Goal: Task Accomplishment & Management: Manage account settings

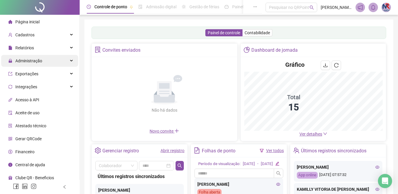
click at [56, 58] on div "Administração" at bounding box center [39, 61] width 77 height 12
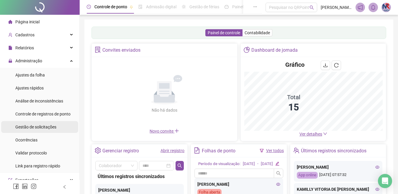
click at [48, 121] on div "Gestão de solicitações" at bounding box center [35, 127] width 41 height 12
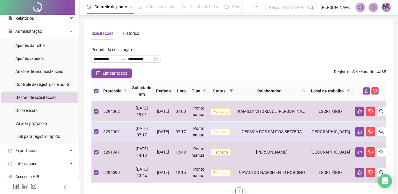
scroll to position [38, 0]
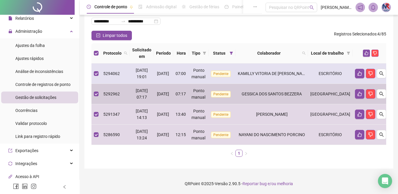
click at [361, 83] on td at bounding box center [370, 73] width 36 height 20
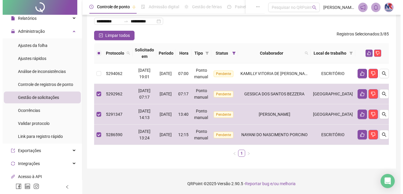
scroll to position [8, 0]
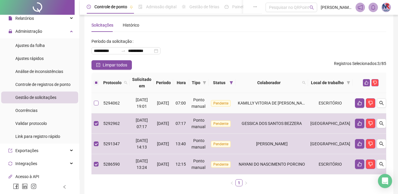
click at [95, 100] on label at bounding box center [96, 103] width 5 height 6
click at [364, 81] on icon "like" at bounding box center [366, 83] width 4 height 4
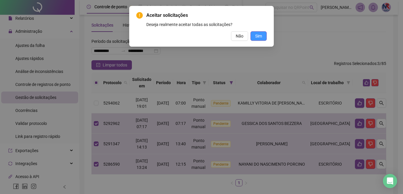
click at [264, 36] on button "Sim" at bounding box center [258, 35] width 16 height 9
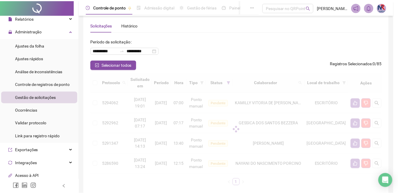
scroll to position [0, 0]
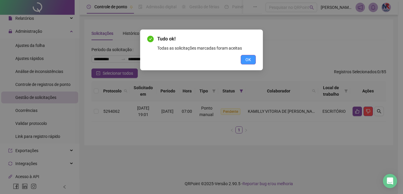
click at [248, 61] on span "OK" at bounding box center [248, 59] width 6 height 6
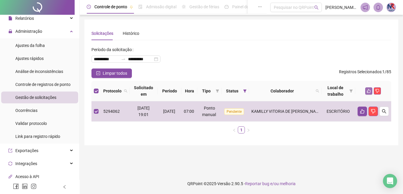
click at [368, 92] on icon "like" at bounding box center [368, 91] width 4 height 4
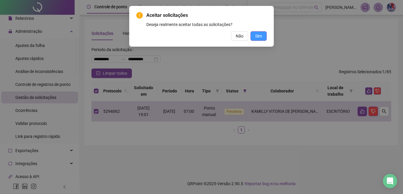
click at [263, 35] on button "Sim" at bounding box center [258, 35] width 16 height 9
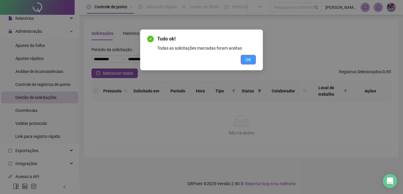
click at [247, 60] on span "OK" at bounding box center [248, 59] width 6 height 6
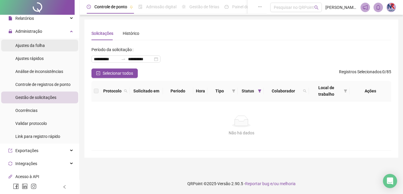
click at [34, 47] on span "Ajustes da folha" at bounding box center [29, 45] width 29 height 5
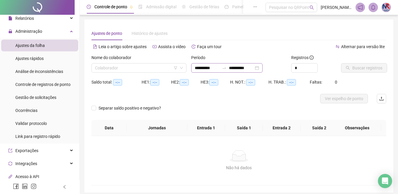
type input "**********"
click at [196, 71] on div "**********" at bounding box center [226, 67] width 71 height 9
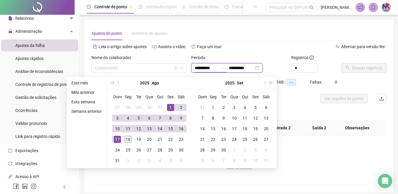
click at [198, 66] on input "**********" at bounding box center [207, 68] width 25 height 6
type input "**********"
click at [172, 104] on div "1" at bounding box center [170, 107] width 7 height 7
type input "**********"
click at [125, 138] on div "18" at bounding box center [127, 139] width 7 height 7
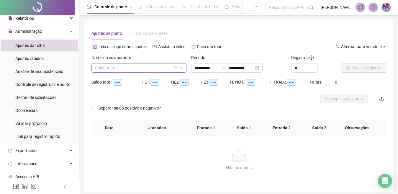
click at [124, 68] on input "search" at bounding box center [136, 67] width 83 height 9
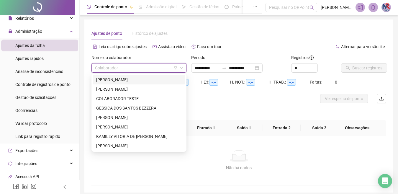
click at [145, 80] on div "ALESSANDE OLIVEIRA DOS SANTOS" at bounding box center [138, 79] width 85 height 6
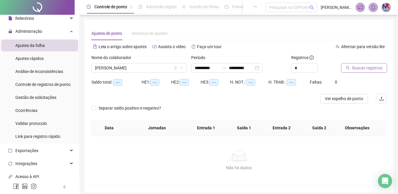
click at [361, 68] on span "Buscar registros" at bounding box center [367, 68] width 30 height 6
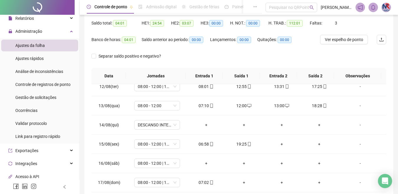
scroll to position [219, 0]
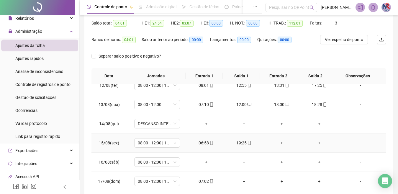
drag, startPoint x: 276, startPoint y: 142, endPoint x: 263, endPoint y: 193, distance: 51.6
click at [276, 143] on div "+" at bounding box center [281, 142] width 28 height 6
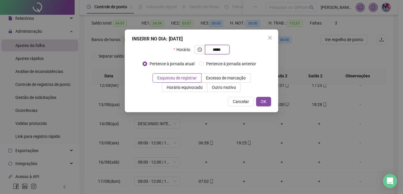
type input "*****"
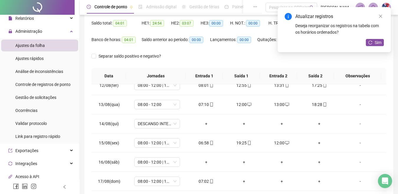
click at [314, 143] on div "+" at bounding box center [319, 142] width 28 height 6
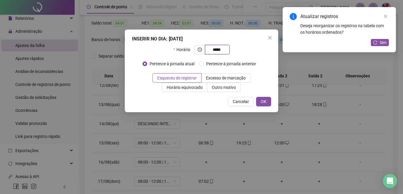
type input "*****"
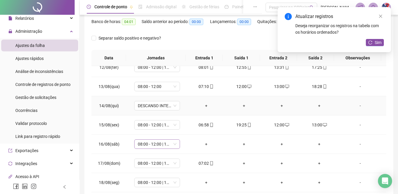
scroll to position [88, 0]
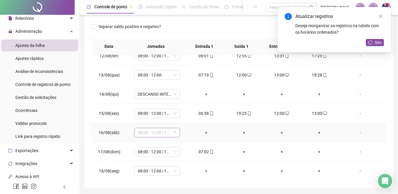
click at [171, 134] on span "08:00 - 12:00 | 13:00 - 17:00" at bounding box center [157, 132] width 39 height 9
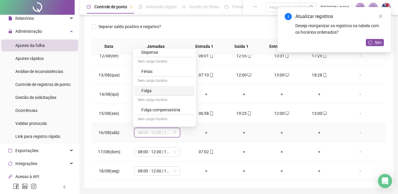
click at [162, 89] on div "Folga" at bounding box center [166, 90] width 50 height 6
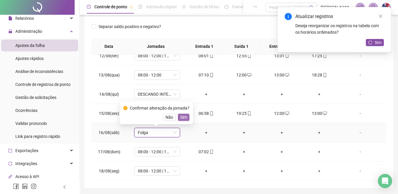
click at [185, 117] on span "Sim" at bounding box center [183, 117] width 7 height 6
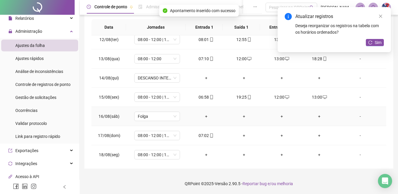
scroll to position [219, 0]
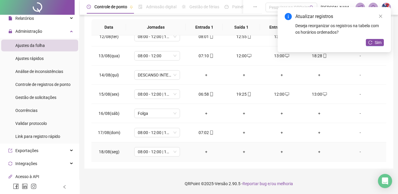
click at [203, 152] on div "+" at bounding box center [206, 151] width 28 height 6
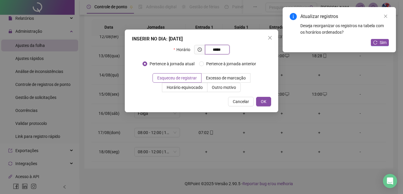
type input "*****"
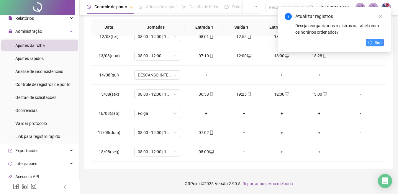
click at [374, 40] on button "Sim" at bounding box center [375, 42] width 18 height 7
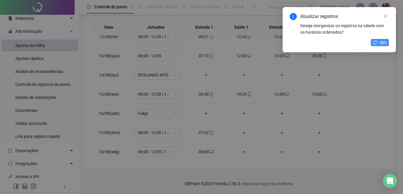
click at [378, 41] on button "Sim" at bounding box center [380, 42] width 18 height 7
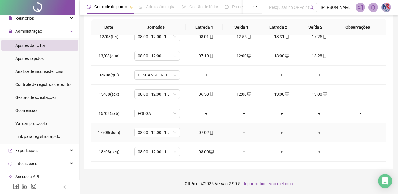
click at [239, 133] on div "+" at bounding box center [244, 132] width 28 height 6
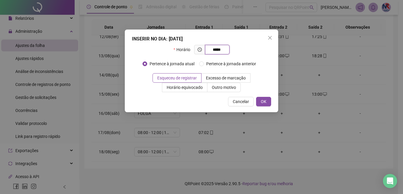
type input "*****"
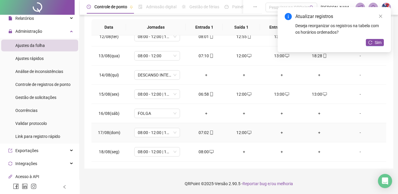
click at [283, 131] on div "+" at bounding box center [281, 132] width 28 height 6
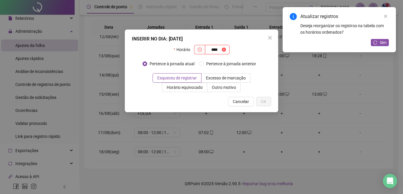
type input "****"
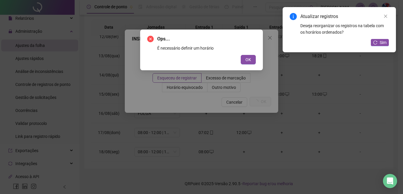
click at [241, 55] on button "OK" at bounding box center [248, 59] width 15 height 9
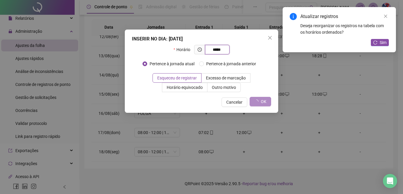
type input "*****"
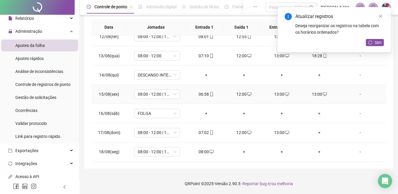
click at [310, 94] on div "13:00" at bounding box center [319, 94] width 28 height 6
type input "**********"
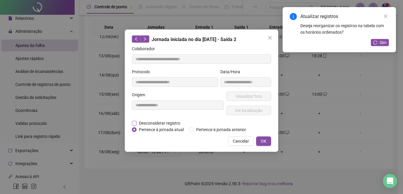
click at [153, 125] on span "Desconsiderar registro" at bounding box center [160, 123] width 46 height 6
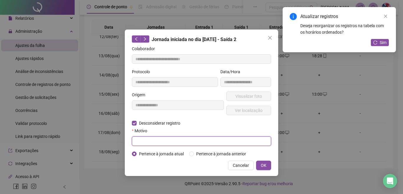
drag, startPoint x: 162, startPoint y: 141, endPoint x: 172, endPoint y: 137, distance: 10.6
click at [162, 141] on input "text" at bounding box center [201, 140] width 139 height 9
type input "*"
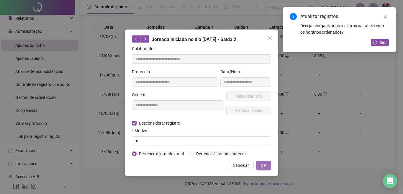
click at [266, 168] on span "OK" at bounding box center [264, 165] width 6 height 6
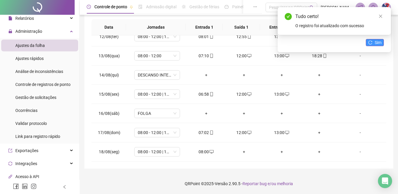
click at [377, 42] on span "Sim" at bounding box center [377, 42] width 7 height 6
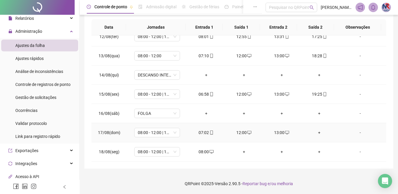
click at [315, 133] on div "+" at bounding box center [319, 132] width 28 height 6
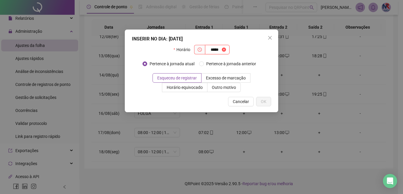
type input "*****"
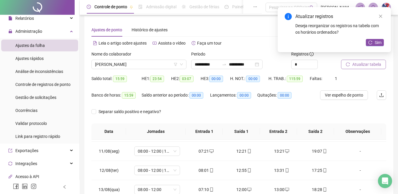
scroll to position [0, 0]
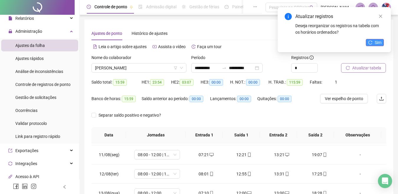
click at [376, 42] on span "Sim" at bounding box center [377, 42] width 7 height 6
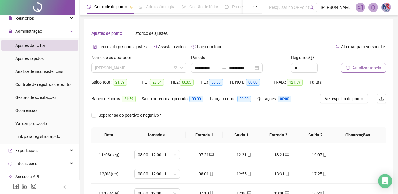
drag, startPoint x: 161, startPoint y: 65, endPoint x: 159, endPoint y: 56, distance: 9.4
click at [161, 63] on div "ALESSANDE OLIVEIRA DOS SANTOS" at bounding box center [138, 67] width 95 height 9
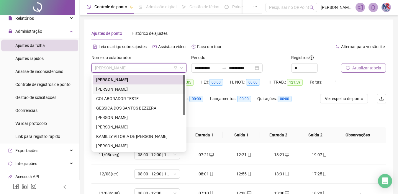
click at [127, 92] on div "ANALICIA SANTOS DA SILVA" at bounding box center [138, 89] width 85 height 6
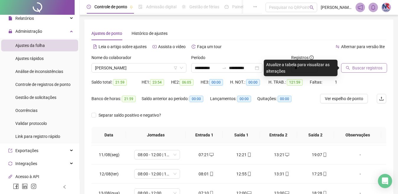
click at [351, 70] on button "Buscar registros" at bounding box center [364, 67] width 46 height 9
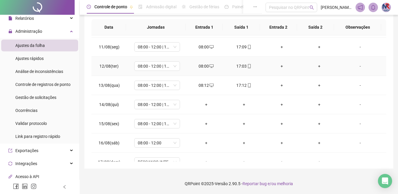
scroll to position [219, 0]
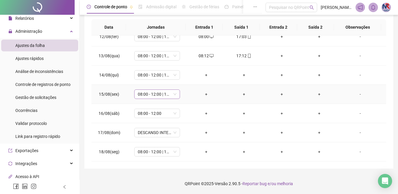
click at [166, 94] on span "08:00 - 12:00 | 13:00 - 17:00" at bounding box center [157, 94] width 39 height 9
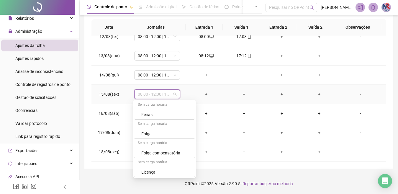
scroll to position [97, 0]
click at [152, 134] on div "Folga" at bounding box center [166, 133] width 50 height 6
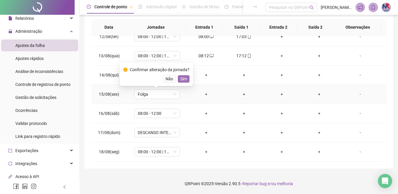
click at [181, 80] on span "Sim" at bounding box center [183, 78] width 7 height 6
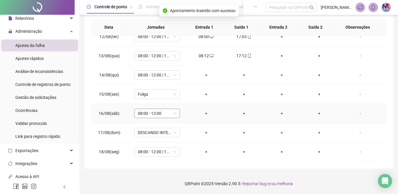
click at [159, 115] on span "08:00 - 12:00" at bounding box center [157, 113] width 39 height 9
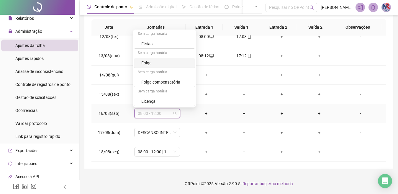
click at [172, 64] on div "Folga" at bounding box center [166, 63] width 50 height 6
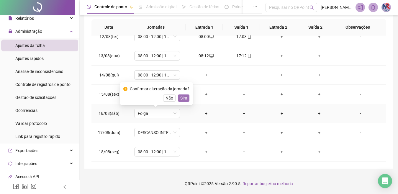
click at [180, 97] on span "Sim" at bounding box center [183, 98] width 7 height 6
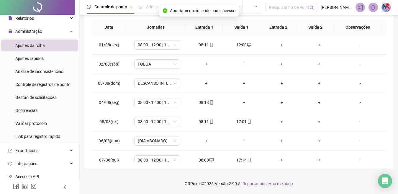
scroll to position [0, 0]
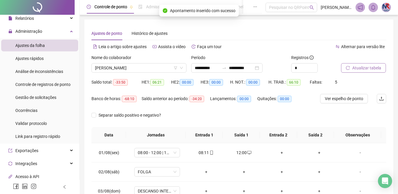
click at [365, 67] on span "Atualizar tabela" at bounding box center [366, 68] width 29 height 6
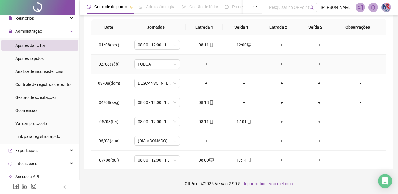
scroll to position [19, 0]
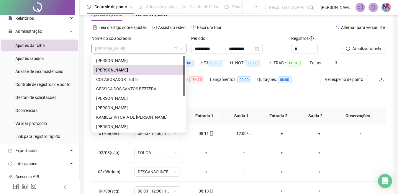
click at [147, 48] on span "ANALICIA SANTOS DA SILVA" at bounding box center [139, 48] width 88 height 9
click at [126, 89] on div "GESSICA DOS SANTOS BEZZERA" at bounding box center [138, 88] width 85 height 6
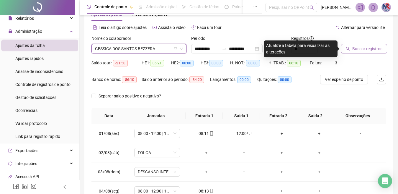
click at [364, 52] on button "Buscar registros" at bounding box center [364, 48] width 46 height 9
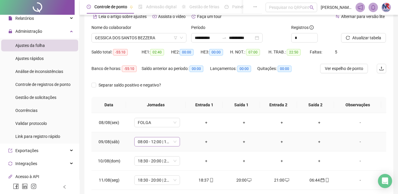
scroll to position [78, 0]
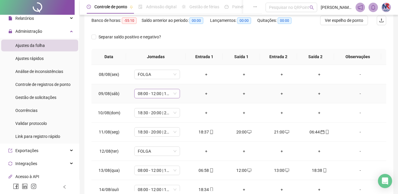
click at [167, 93] on span "08:00 - 12:00 | 13:00 - 17:00" at bounding box center [157, 93] width 39 height 9
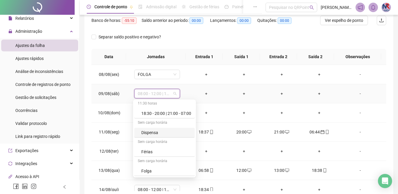
scroll to position [97, 0]
click at [160, 135] on div "Folga" at bounding box center [166, 132] width 50 height 6
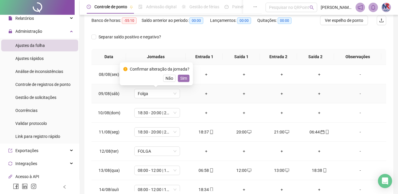
click at [183, 79] on span "Sim" at bounding box center [183, 78] width 7 height 6
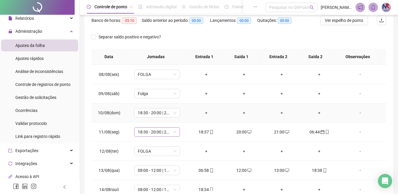
click at [167, 132] on span "18:30 - 20:00 | 21:00 - 07:00" at bounding box center [157, 131] width 39 height 9
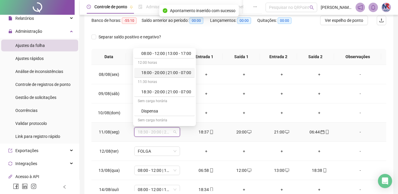
scroll to position [29, 0]
click at [167, 74] on div "18:00 - 20:00 | 21:00 - 07:00" at bounding box center [166, 72] width 50 height 6
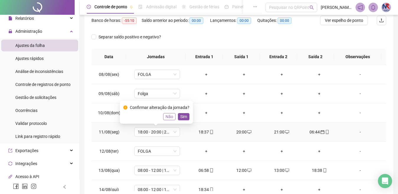
click at [171, 117] on span "Não" at bounding box center [169, 116] width 8 height 6
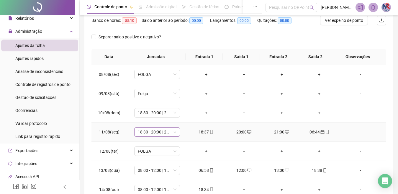
click at [173, 131] on span "18:30 - 20:00 | 21:00 - 07:00" at bounding box center [157, 131] width 39 height 9
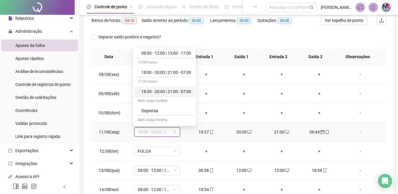
click at [149, 93] on div "18:30 - 20:00 | 21:00 - 07:00" at bounding box center [166, 91] width 50 height 6
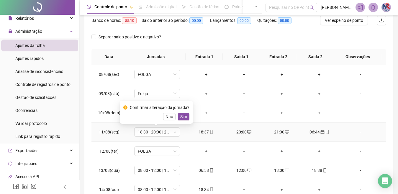
drag, startPoint x: 180, startPoint y: 119, endPoint x: 182, endPoint y: 112, distance: 7.2
click at [181, 118] on span "Sim" at bounding box center [183, 116] width 7 height 6
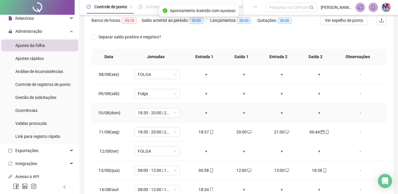
click at [152, 108] on td "18:30 - 20:00 | 21:00 - 07:00" at bounding box center [156, 112] width 61 height 19
click at [154, 113] on span "18:30 - 20:00 | 21:00 - 07:00" at bounding box center [157, 112] width 39 height 9
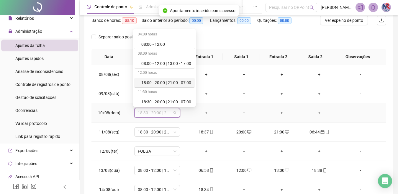
scroll to position [88, 0]
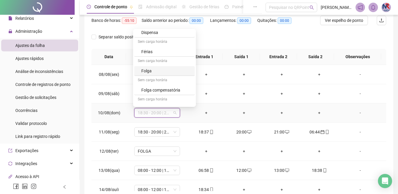
click at [157, 73] on div "Folga" at bounding box center [166, 71] width 50 height 6
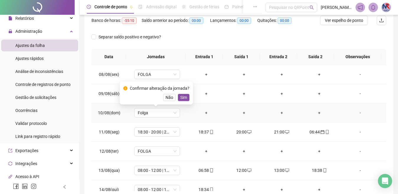
click at [180, 94] on span "Sim" at bounding box center [183, 97] width 7 height 6
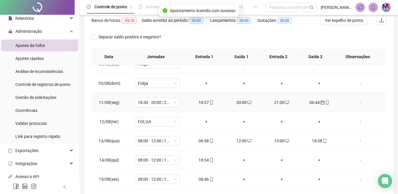
scroll to position [59, 0]
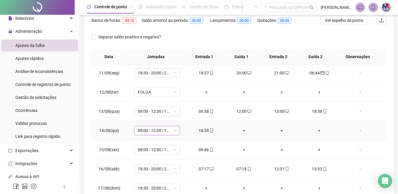
click at [163, 129] on span "08:00 - 12:00 | 13:00 - 17:00" at bounding box center [157, 130] width 39 height 9
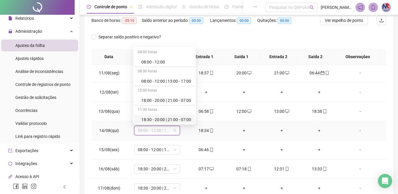
click at [158, 118] on div "18:30 - 20:00 | 21:00 - 07:00" at bounding box center [166, 119] width 50 height 6
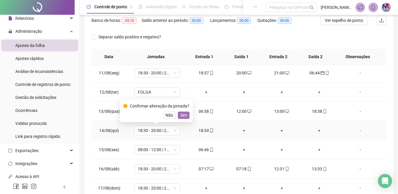
click at [182, 114] on span "Sim" at bounding box center [183, 115] width 7 height 6
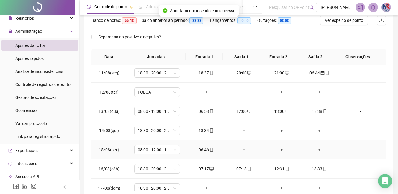
click at [200, 148] on div "06:46" at bounding box center [206, 149] width 28 height 6
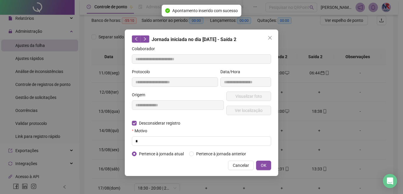
type input "**********"
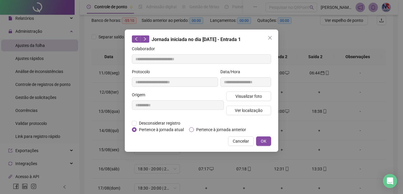
click at [204, 130] on span "Pertence à jornada anterior" at bounding box center [221, 129] width 55 height 6
click at [262, 137] on button "OK" at bounding box center [263, 140] width 15 height 9
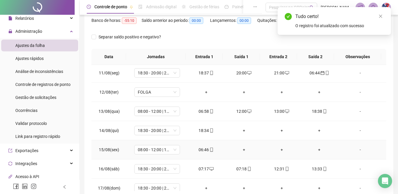
click at [204, 151] on div "06:46" at bounding box center [206, 149] width 28 height 6
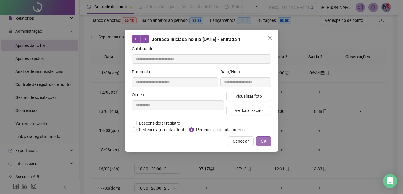
click at [261, 139] on span "OK" at bounding box center [264, 141] width 6 height 6
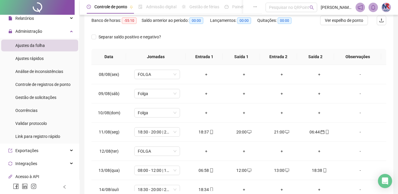
scroll to position [0, 0]
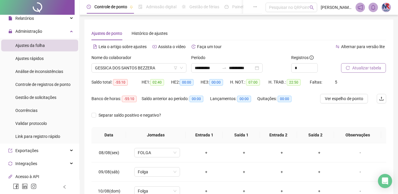
click at [365, 68] on span "Atualizar tabela" at bounding box center [366, 68] width 29 height 6
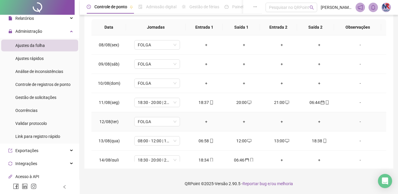
scroll to position [85, 0]
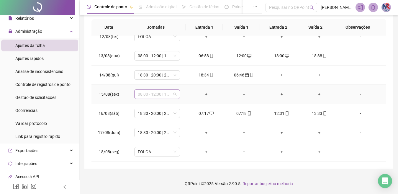
click at [166, 96] on span "08:00 - 12:00 | 13:00 - 17:00" at bounding box center [157, 94] width 39 height 9
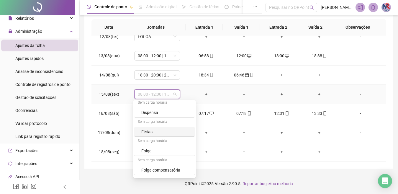
scroll to position [88, 0]
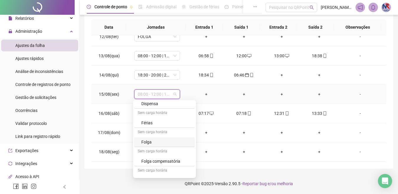
click at [153, 139] on div "Folga" at bounding box center [166, 142] width 50 height 6
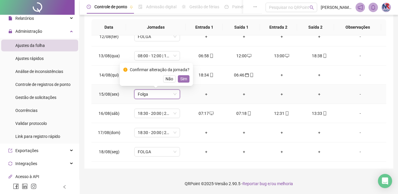
click at [180, 81] on span "Sim" at bounding box center [183, 78] width 7 height 6
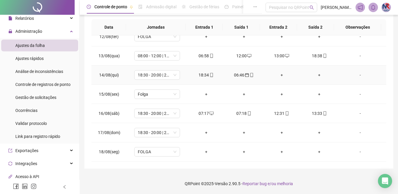
click at [279, 73] on div "+" at bounding box center [281, 75] width 28 height 6
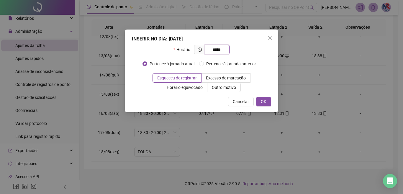
type input "*****"
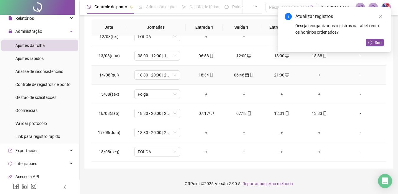
click at [315, 78] on div "+" at bounding box center [319, 75] width 28 height 6
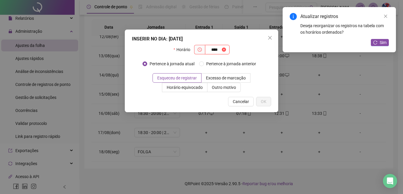
type input "****"
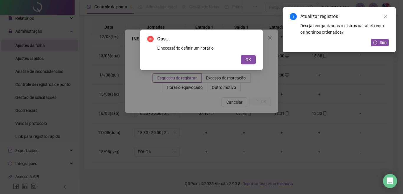
click at [241, 55] on button "OK" at bounding box center [248, 59] width 15 height 9
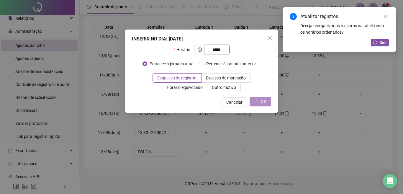
type input "*****"
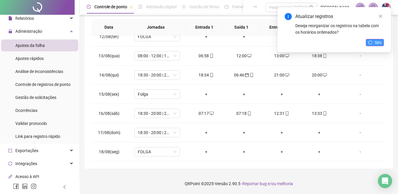
click at [372, 41] on icon "reload" at bounding box center [370, 42] width 4 height 4
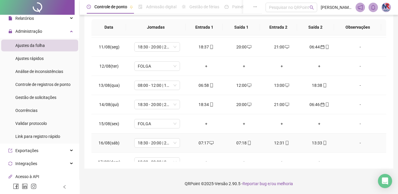
scroll to position [85, 0]
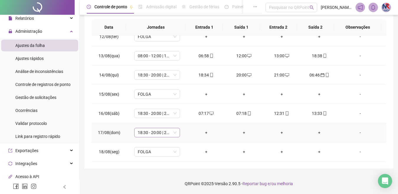
click at [175, 129] on span "18:30 - 20:00 | 21:00 - 07:00" at bounding box center [157, 132] width 39 height 9
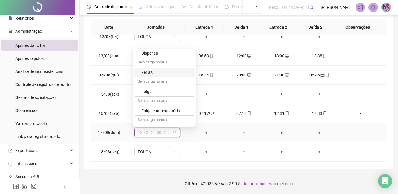
scroll to position [88, 0]
click at [164, 91] on div "Folga" at bounding box center [166, 90] width 50 height 6
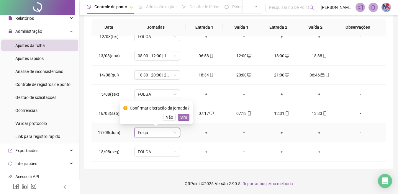
click at [183, 118] on span "Sim" at bounding box center [183, 117] width 7 height 6
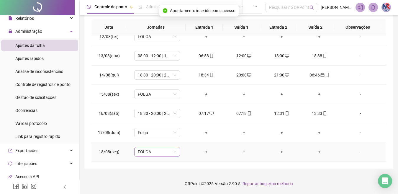
click at [160, 152] on span "FOLGA" at bounding box center [157, 151] width 39 height 9
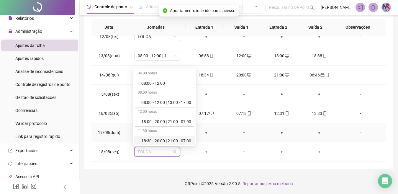
click at [213, 129] on td "+" at bounding box center [206, 132] width 38 height 19
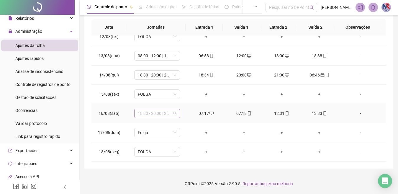
click at [168, 114] on span "18:30 - 20:00 | 21:00 - 07:00" at bounding box center [157, 113] width 39 height 9
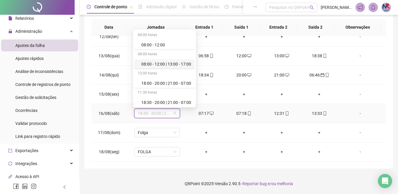
click at [179, 62] on div "08:00 - 12:00 | 13:00 - 17:00" at bounding box center [166, 64] width 50 height 6
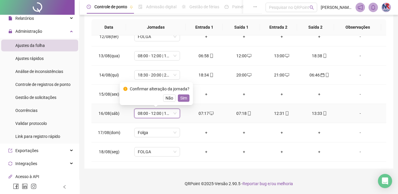
click at [186, 99] on button "Sim" at bounding box center [183, 97] width 11 height 7
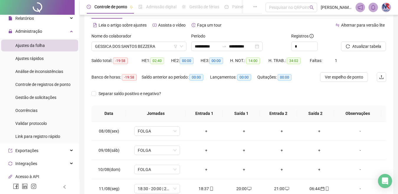
scroll to position [0, 0]
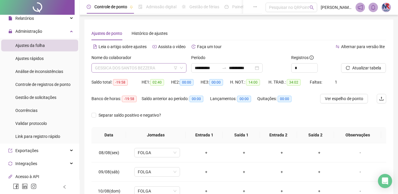
click at [168, 67] on span "GESSICA DOS SANTOS BEZZERA" at bounding box center [139, 67] width 88 height 9
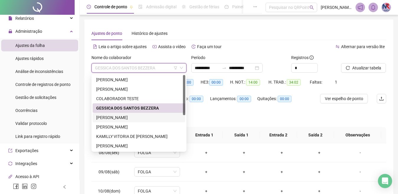
click at [146, 115] on div "ISAAC DE JESUS DOS SANTOS" at bounding box center [138, 117] width 85 height 6
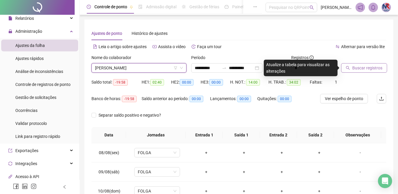
click at [358, 64] on button "Buscar registros" at bounding box center [364, 67] width 46 height 9
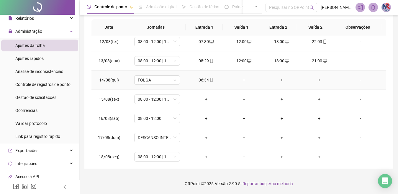
scroll to position [219, 0]
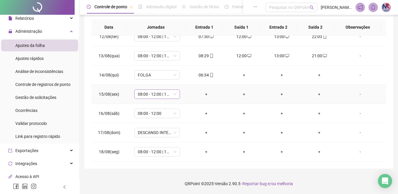
click at [171, 97] on span "08:00 - 12:00 | 13:00 - 17:00" at bounding box center [157, 94] width 39 height 9
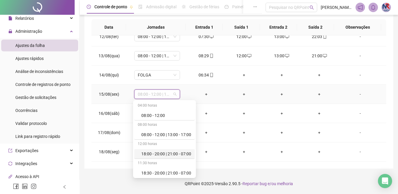
scroll to position [97, 0]
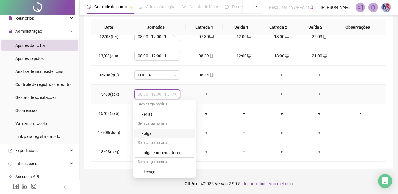
click at [164, 133] on div "Folga" at bounding box center [166, 133] width 50 height 6
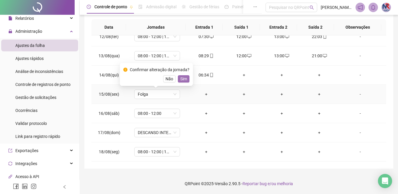
click at [186, 79] on button "Sim" at bounding box center [183, 78] width 11 height 7
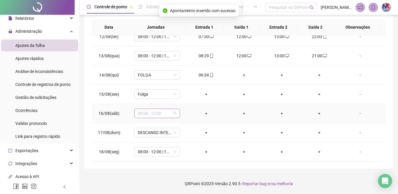
click at [165, 116] on span "08:00 - 12:00" at bounding box center [157, 113] width 39 height 9
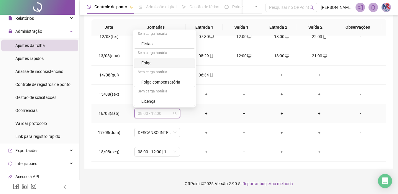
click at [178, 66] on div "Folga" at bounding box center [164, 63] width 60 height 10
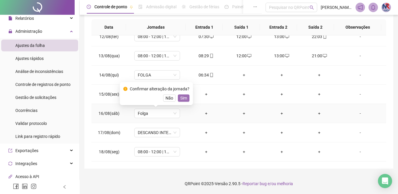
click at [188, 98] on button "Sim" at bounding box center [183, 97] width 11 height 7
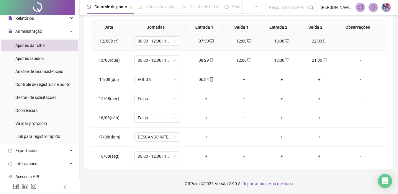
scroll to position [219, 0]
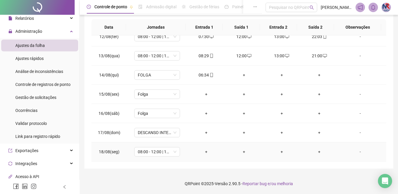
drag, startPoint x: 206, startPoint y: 152, endPoint x: 165, endPoint y: 188, distance: 54.4
click at [206, 152] on div "+" at bounding box center [206, 151] width 28 height 6
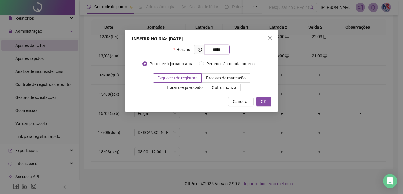
type input "*****"
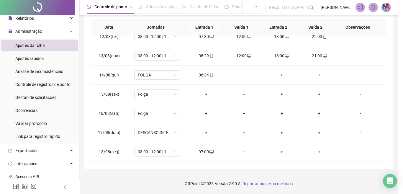
click at [374, 54] on div at bounding box center [201, 97] width 403 height 194
drag, startPoint x: 382, startPoint y: 39, endPoint x: 369, endPoint y: 111, distance: 74.0
click at [380, 39] on div at bounding box center [201, 97] width 403 height 194
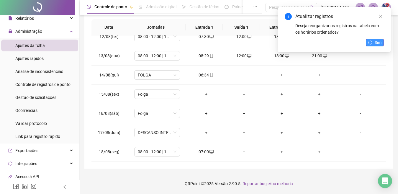
click at [382, 41] on button "Sim" at bounding box center [375, 42] width 18 height 7
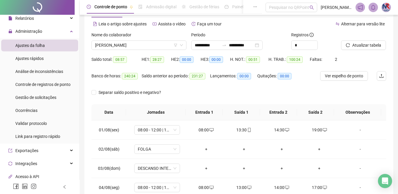
scroll to position [0, 0]
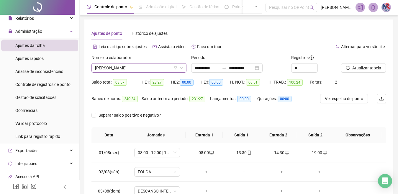
click at [155, 65] on span "ISAAC DE JESUS DOS SANTOS" at bounding box center [139, 67] width 88 height 9
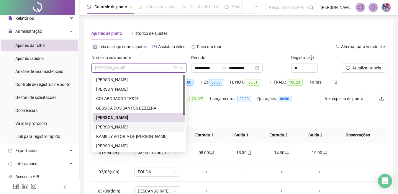
click at [147, 123] on div "ISAMARA RODRIGUES DOS SANTOS" at bounding box center [139, 126] width 93 height 9
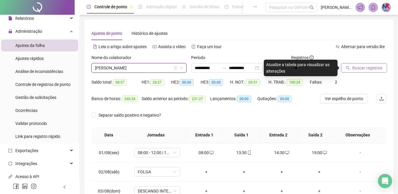
click at [346, 63] on button "Buscar registros" at bounding box center [364, 67] width 46 height 9
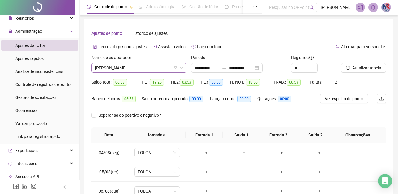
click at [163, 66] on span "ISAMARA RODRIGUES DOS SANTOS" at bounding box center [139, 67] width 88 height 9
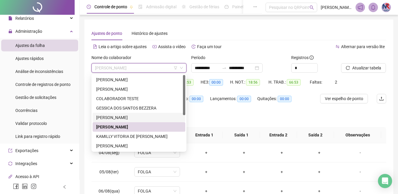
click at [135, 121] on div "ISAAC DE JESUS DOS SANTOS" at bounding box center [139, 117] width 93 height 9
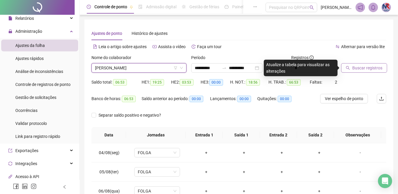
click at [352, 66] on span "Buscar registros" at bounding box center [367, 68] width 30 height 6
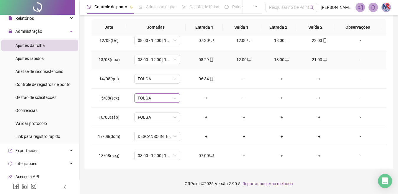
scroll to position [219, 0]
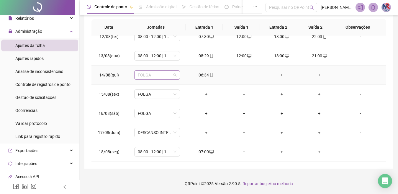
click at [149, 75] on span "FOLGA" at bounding box center [157, 74] width 39 height 9
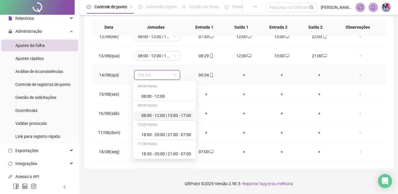
drag, startPoint x: 168, startPoint y: 115, endPoint x: 177, endPoint y: 83, distance: 33.4
click at [168, 115] on div "08:00 - 12:00 | 13:00 - 17:00" at bounding box center [166, 115] width 50 height 6
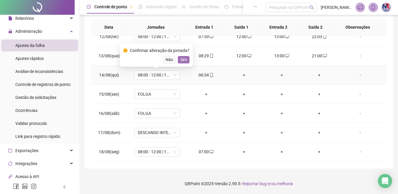
click at [183, 58] on span "Sim" at bounding box center [183, 59] width 7 height 6
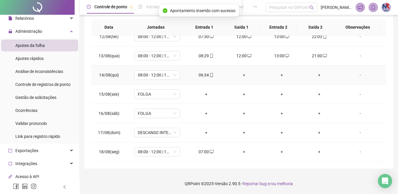
click at [243, 74] on div "+" at bounding box center [244, 75] width 28 height 6
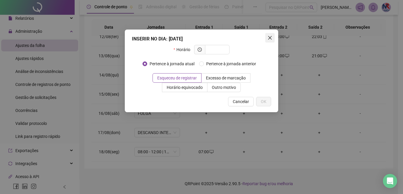
click at [269, 39] on icon "close" at bounding box center [269, 37] width 5 height 5
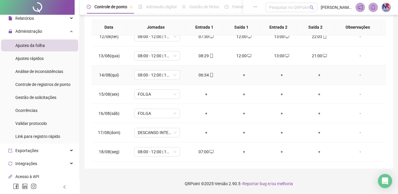
click at [244, 76] on div "+" at bounding box center [244, 75] width 28 height 6
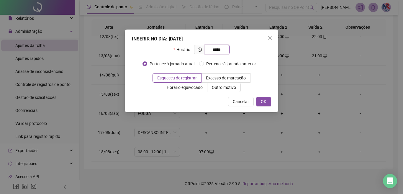
type input "*****"
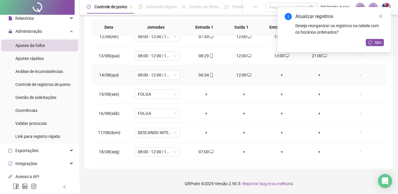
click at [281, 77] on div "+" at bounding box center [281, 75] width 28 height 6
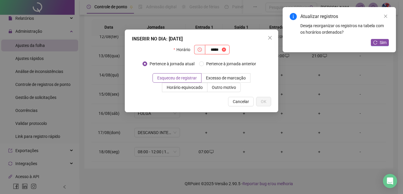
type input "*****"
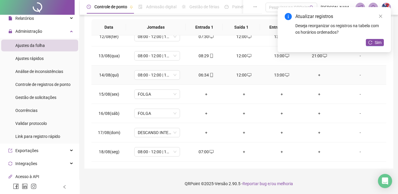
click at [314, 75] on div "+" at bounding box center [319, 75] width 28 height 6
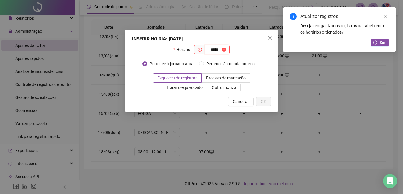
type input "*****"
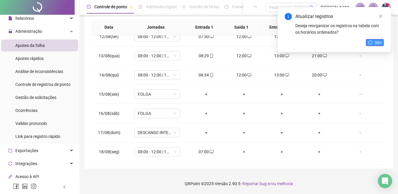
click at [376, 45] on span "Sim" at bounding box center [377, 42] width 7 height 6
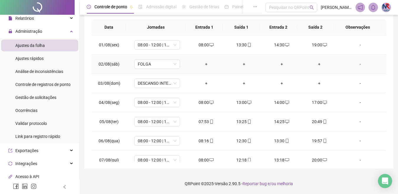
scroll to position [0, 0]
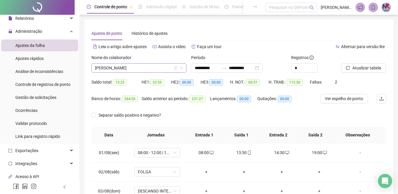
click at [167, 66] on span "ISAAC DE JESUS DOS SANTOS" at bounding box center [139, 67] width 88 height 9
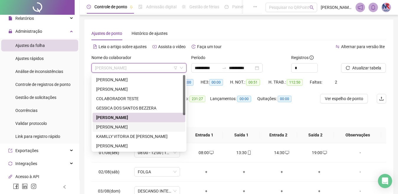
click at [134, 128] on div "ISAMARA RODRIGUES DOS SANTOS" at bounding box center [138, 127] width 85 height 6
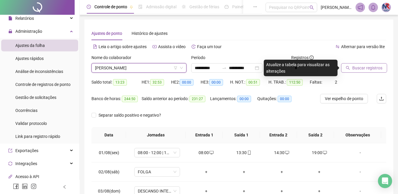
click at [356, 63] on button "Buscar registros" at bounding box center [364, 67] width 46 height 9
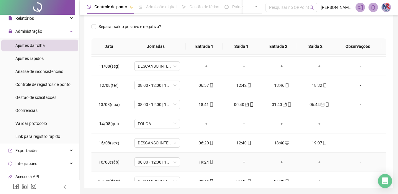
scroll to position [162, 0]
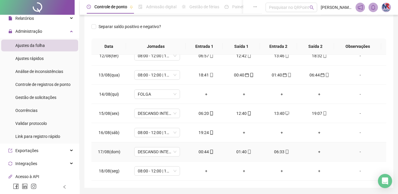
click at [203, 152] on div "00:44" at bounding box center [206, 151] width 28 height 6
type input "**********"
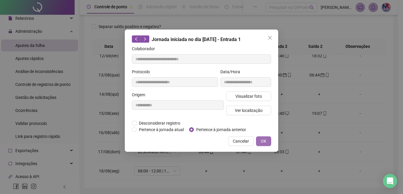
click at [261, 139] on span "OK" at bounding box center [264, 141] width 6 height 6
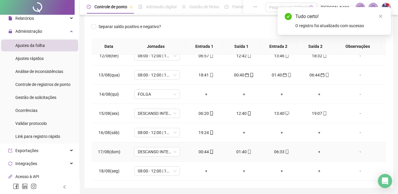
click at [239, 149] on div "01:40" at bounding box center [244, 151] width 28 height 6
type input "**********"
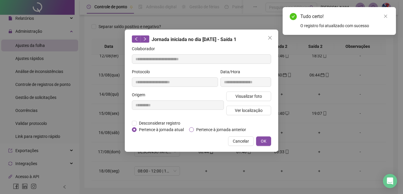
click at [225, 131] on span "Pertence à jornada anterior" at bounding box center [221, 129] width 55 height 6
click at [263, 140] on span "OK" at bounding box center [264, 141] width 6 height 6
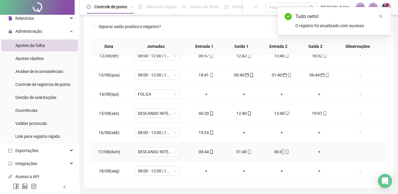
click at [279, 152] on div "06:33" at bounding box center [281, 151] width 28 height 6
type input "**********"
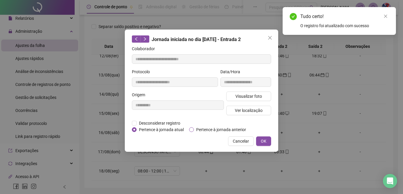
click at [219, 129] on span "Pertence à jornada anterior" at bounding box center [221, 129] width 55 height 6
click at [268, 139] on button "OK" at bounding box center [263, 140] width 15 height 9
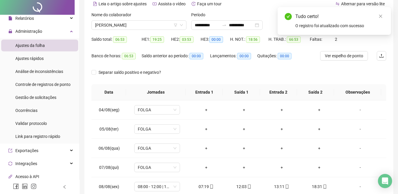
scroll to position [0, 0]
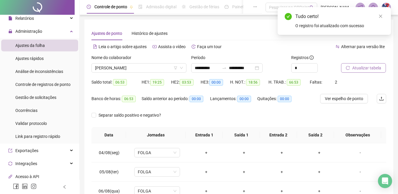
click at [352, 70] on span "Atualizar tabela" at bounding box center [366, 68] width 29 height 6
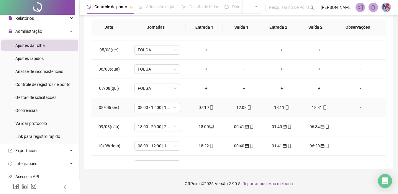
scroll to position [162, 0]
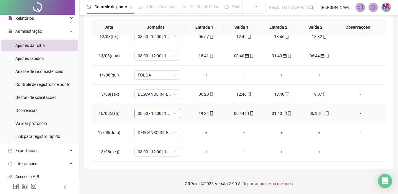
click at [170, 109] on span "08:00 - 12:00 | 13:00 - 17:00" at bounding box center [157, 113] width 39 height 9
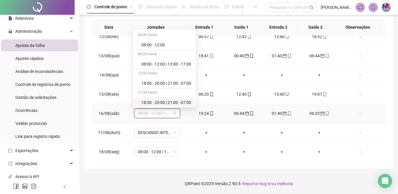
click at [162, 101] on div "18:30 - 20:00 | 21:00 - 07:00" at bounding box center [166, 102] width 50 height 6
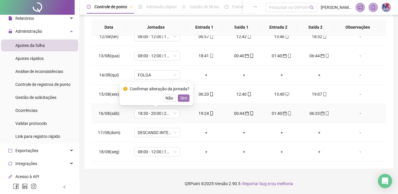
click at [187, 96] on button "Sim" at bounding box center [183, 97] width 11 height 7
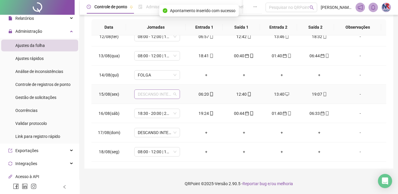
click at [158, 92] on span "DESCANSO INTER-JORNADA" at bounding box center [157, 94] width 39 height 9
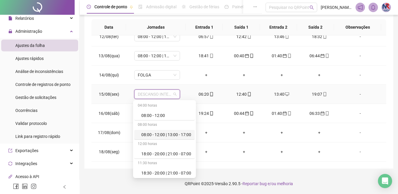
click at [167, 137] on div "08:00 - 12:00 | 13:00 - 17:00" at bounding box center [166, 134] width 50 height 6
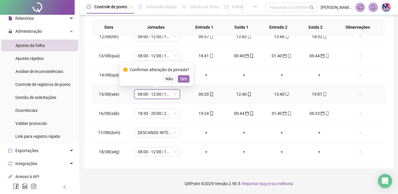
click at [183, 82] on button "Sim" at bounding box center [183, 78] width 11 height 7
click at [184, 78] on td "FOLGA" at bounding box center [156, 74] width 61 height 19
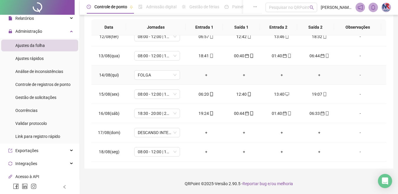
scroll to position [132, 0]
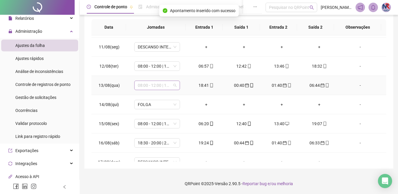
click at [161, 83] on span "08:00 - 12:00 | 13:00 - 17:00" at bounding box center [157, 85] width 39 height 9
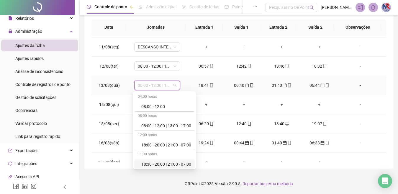
click at [167, 161] on div "18:30 - 20:00 | 21:00 - 07:00" at bounding box center [166, 164] width 50 height 6
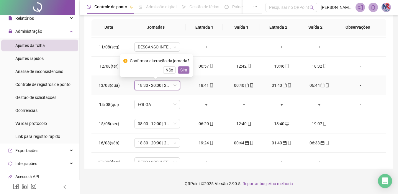
click at [181, 70] on span "Sim" at bounding box center [183, 70] width 7 height 6
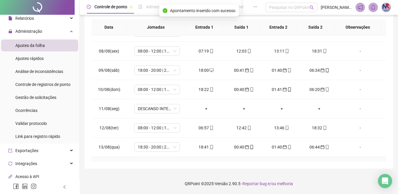
scroll to position [44, 0]
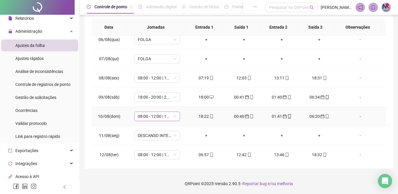
click at [160, 118] on span "08:00 - 12:00 | 13:00 - 17:00" at bounding box center [157, 116] width 39 height 9
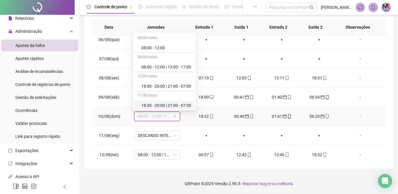
click at [166, 104] on div "18:30 - 20:00 | 21:00 - 07:00" at bounding box center [166, 105] width 50 height 6
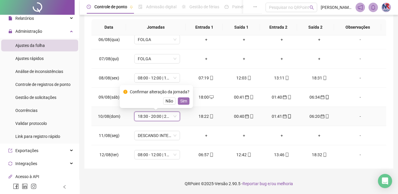
click at [181, 103] on span "Sim" at bounding box center [183, 101] width 7 height 6
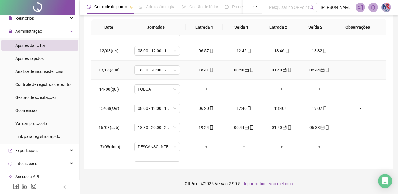
scroll to position [162, 0]
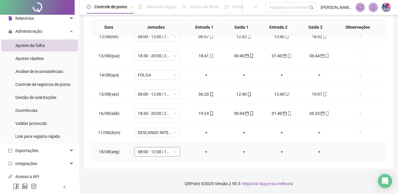
click at [162, 150] on span "08:00 - 12:00 | 13:00 - 17:00" at bounding box center [157, 151] width 39 height 9
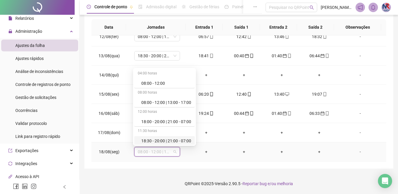
click at [170, 139] on div "18:30 - 20:00 | 21:00 - 07:00" at bounding box center [166, 140] width 50 height 6
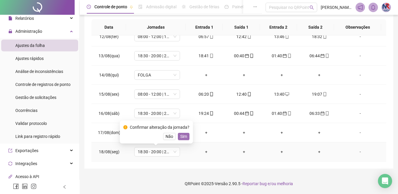
click at [180, 135] on span "Sim" at bounding box center [183, 136] width 7 height 6
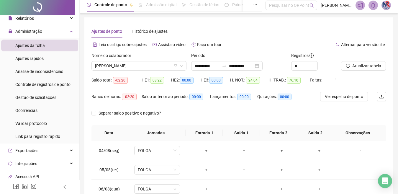
scroll to position [0, 0]
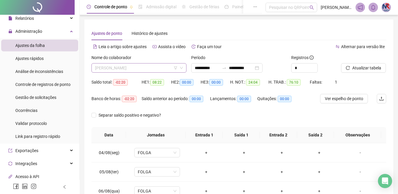
click at [169, 69] on span "ISAMARA RODRIGUES DOS SANTOS" at bounding box center [139, 67] width 88 height 9
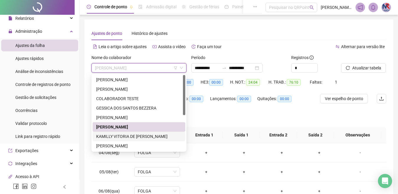
click at [137, 137] on div "KAMILLY VITORIA DE JESUS MELO DA SILVA" at bounding box center [138, 136] width 85 height 6
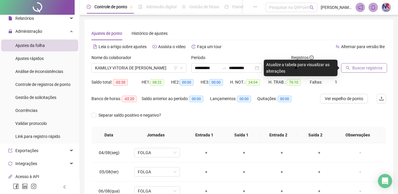
click at [374, 70] on span "Buscar registros" at bounding box center [367, 68] width 30 height 6
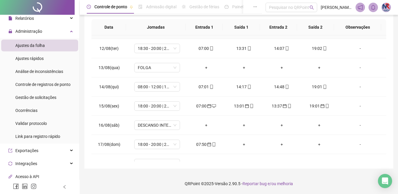
scroll to position [219, 0]
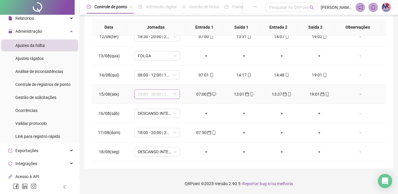
click at [160, 98] on span "18:00 - 20:00 | 21:00 - 07:00" at bounding box center [157, 94] width 39 height 9
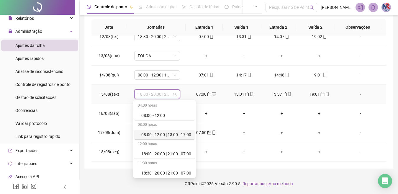
click at [174, 129] on div "08:00 horas" at bounding box center [164, 124] width 60 height 9
click at [172, 134] on div "08:00 - 12:00 | 13:00 - 17:00" at bounding box center [166, 134] width 50 height 6
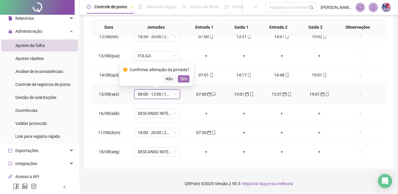
click at [180, 77] on span "Sim" at bounding box center [183, 78] width 7 height 6
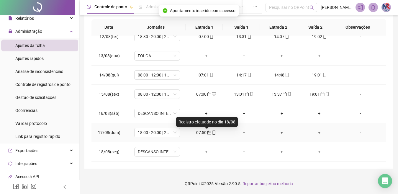
click at [207, 132] on icon "calendar" at bounding box center [209, 132] width 4 height 4
type input "**********"
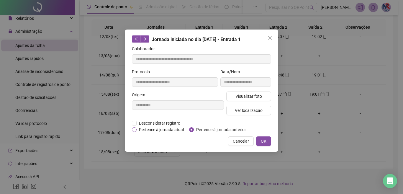
click at [166, 130] on span "Pertence à jornada atual" at bounding box center [162, 129] width 50 height 6
click at [264, 143] on span "OK" at bounding box center [264, 141] width 6 height 6
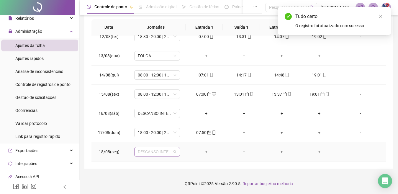
click at [164, 150] on span "DESCANSO INTER-JORNADA" at bounding box center [157, 151] width 39 height 9
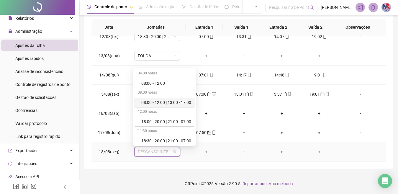
click at [144, 100] on div "08:00 - 12:00 | 13:00 - 17:00" at bounding box center [166, 102] width 50 height 6
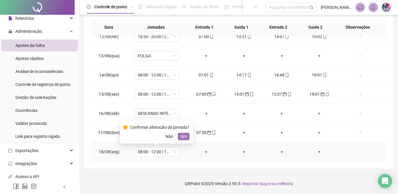
click at [183, 135] on span "Sim" at bounding box center [183, 136] width 7 height 6
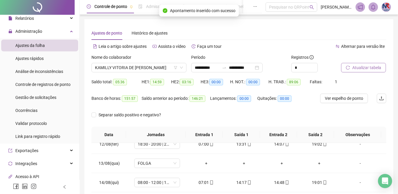
scroll to position [0, 0]
click at [350, 71] on button "Atualizar tabela" at bounding box center [363, 67] width 45 height 9
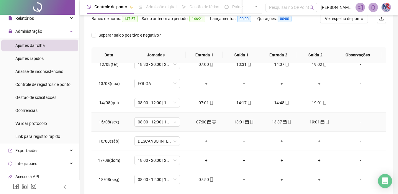
scroll to position [108, 0]
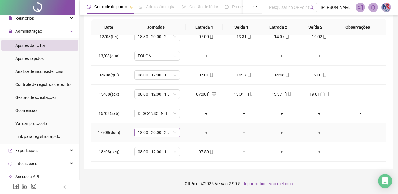
click at [153, 132] on span "18:00 - 20:00 | 21:00 - 07:00" at bounding box center [157, 132] width 39 height 9
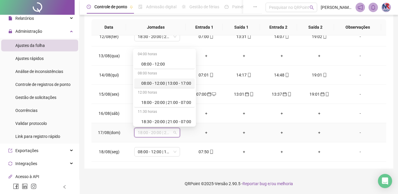
scroll to position [88, 0]
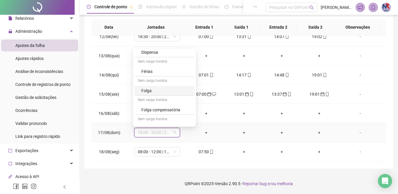
drag, startPoint x: 159, startPoint y: 92, endPoint x: 164, endPoint y: 100, distance: 9.6
click at [159, 92] on div "Folga" at bounding box center [166, 90] width 50 height 6
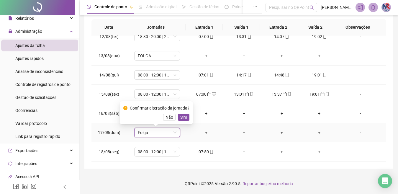
drag, startPoint x: 181, startPoint y: 115, endPoint x: 183, endPoint y: 111, distance: 4.1
click at [181, 114] on span "Sim" at bounding box center [183, 117] width 7 height 6
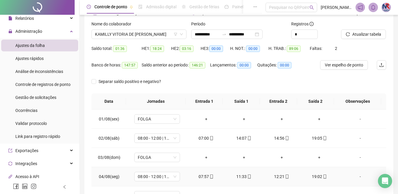
scroll to position [0, 0]
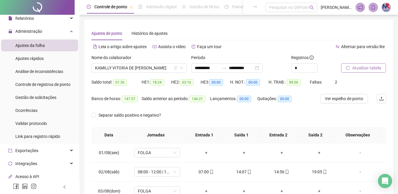
click at [374, 69] on span "Atualizar tabela" at bounding box center [366, 68] width 29 height 6
click at [144, 66] on span "KAMILLY VITORIA DE JESUS MELO DA SILVA" at bounding box center [139, 67] width 88 height 9
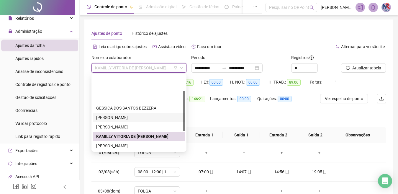
scroll to position [29, 0]
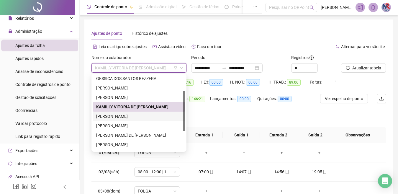
click at [142, 117] on div "LAURA CRISLEY SOUZA DO SANTOS" at bounding box center [138, 116] width 85 height 6
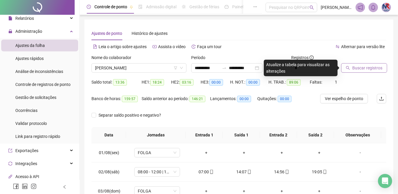
click at [370, 71] on button "Buscar registros" at bounding box center [364, 67] width 46 height 9
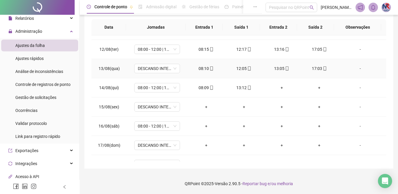
scroll to position [219, 0]
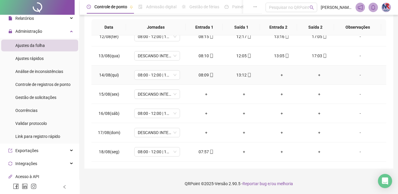
click at [278, 75] on div "+" at bounding box center [281, 75] width 28 height 6
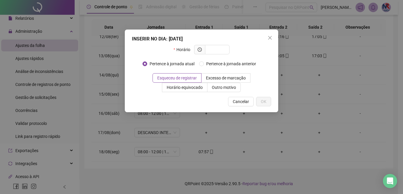
click at [239, 101] on span "Cancelar" at bounding box center [241, 101] width 16 height 6
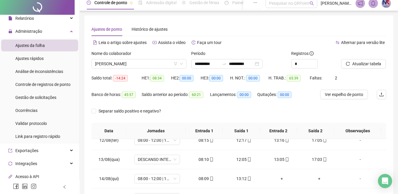
scroll to position [0, 0]
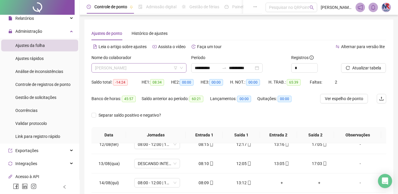
click at [161, 68] on span "LAURA CRISLEY SOUZA DO SANTOS" at bounding box center [139, 67] width 88 height 9
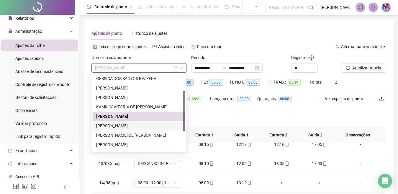
click at [116, 128] on div "LYSANDRA SANTOS DE OLIVEIRA" at bounding box center [138, 125] width 85 height 6
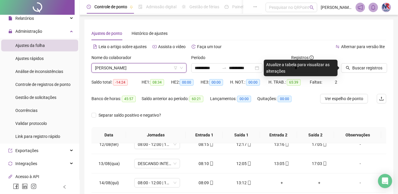
click at [165, 66] on span "LYSANDRA SANTOS DE OLIVEIRA" at bounding box center [139, 67] width 88 height 9
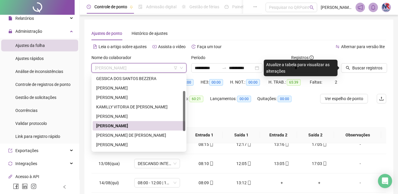
click at [242, 112] on div "Separar saldo positivo e negativo?" at bounding box center [238, 118] width 295 height 17
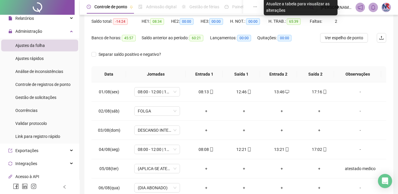
scroll to position [19, 0]
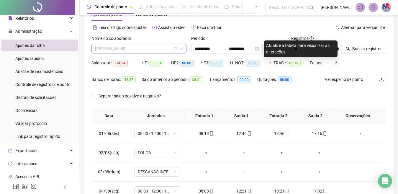
click at [175, 51] on span "LYSANDRA SANTOS DE OLIVEIRA" at bounding box center [139, 48] width 88 height 9
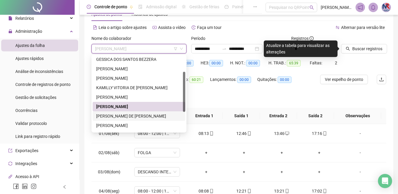
click at [130, 118] on div "MANOEL CRISPIM DE SANTANA" at bounding box center [138, 116] width 85 height 6
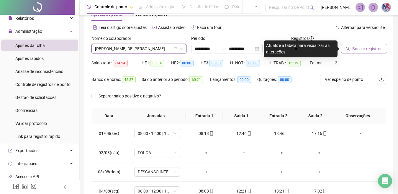
click at [377, 49] on span "Buscar registros" at bounding box center [367, 48] width 30 height 6
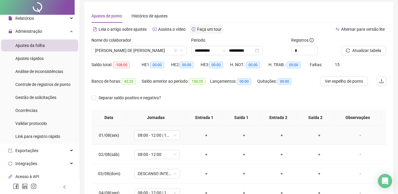
scroll to position [0, 0]
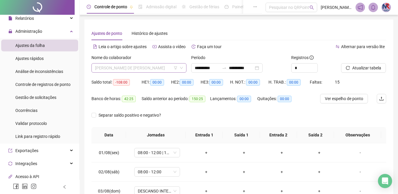
click at [158, 69] on span "MANOEL CRISPIM DE SANTANA" at bounding box center [139, 67] width 88 height 9
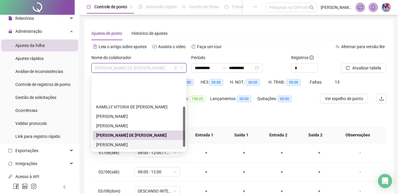
scroll to position [59, 0]
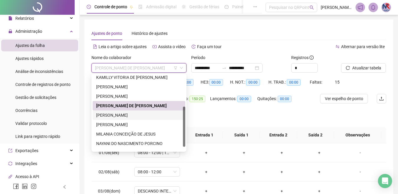
click at [134, 113] on div "MARIA EDUARDA SILVA DOS SANTOS" at bounding box center [138, 115] width 85 height 6
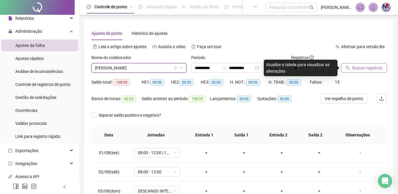
click at [347, 67] on icon "search" at bounding box center [348, 68] width 4 height 4
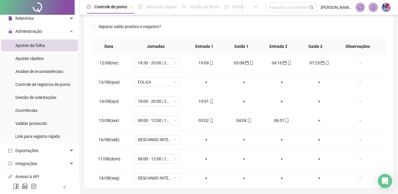
scroll to position [219, 0]
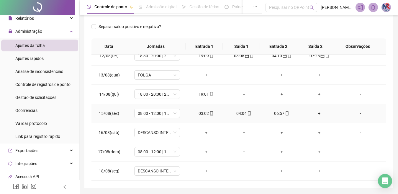
click at [204, 116] on div "03:02" at bounding box center [206, 113] width 28 height 6
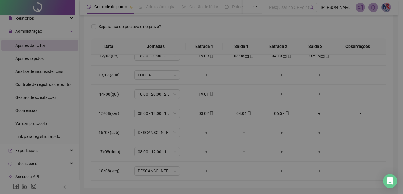
type input "**********"
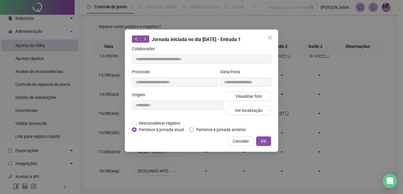
click at [206, 132] on span "Pertence à jornada anterior" at bounding box center [221, 129] width 55 height 6
click at [263, 142] on span "OK" at bounding box center [264, 141] width 6 height 6
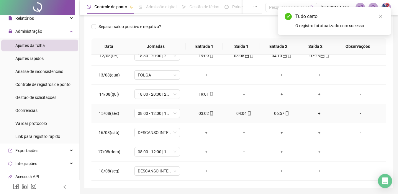
click at [238, 114] on div "04:04" at bounding box center [244, 113] width 28 height 6
type input "**********"
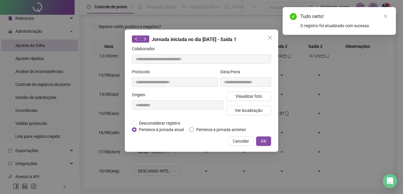
click at [221, 129] on span "Pertence à jornada anterior" at bounding box center [221, 129] width 55 height 6
click at [262, 138] on span "OK" at bounding box center [264, 141] width 6 height 6
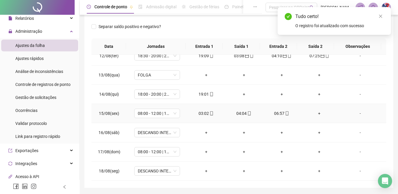
click at [274, 115] on div "06:57" at bounding box center [281, 113] width 28 height 6
type input "**********"
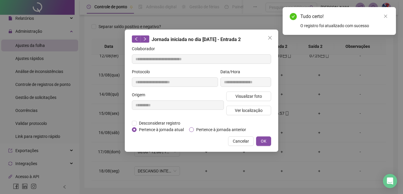
click at [213, 129] on span "Pertence à jornada anterior" at bounding box center [221, 129] width 55 height 6
click at [266, 139] on button "OK" at bounding box center [263, 140] width 15 height 9
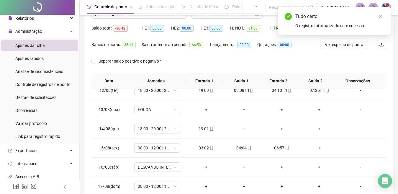
scroll to position [0, 0]
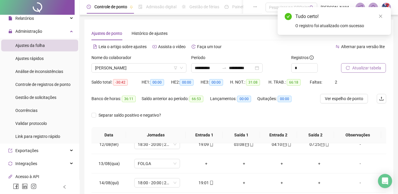
click at [351, 71] on button "Atualizar tabela" at bounding box center [363, 67] width 45 height 9
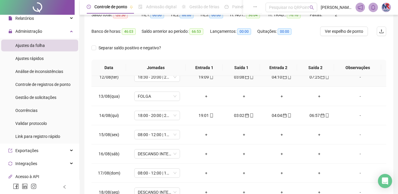
scroll to position [108, 0]
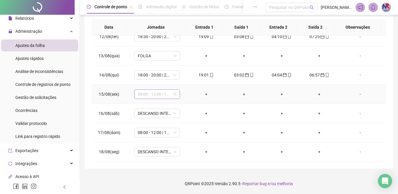
click at [170, 96] on span "08:00 - 12:00 | 13:00 - 17:00" at bounding box center [157, 94] width 39 height 9
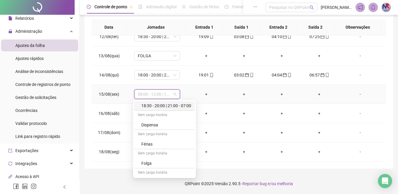
scroll to position [88, 0]
click at [165, 140] on div "Folga" at bounding box center [166, 142] width 50 height 6
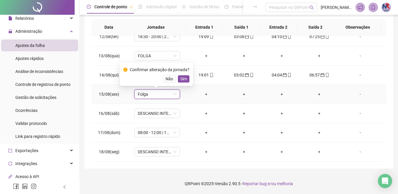
click at [185, 76] on span "Sim" at bounding box center [183, 78] width 7 height 6
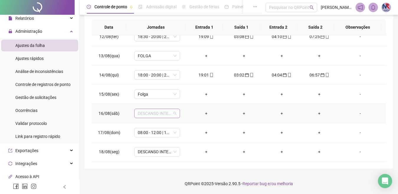
click at [162, 116] on span "DESCANSO INTER-JORNADA" at bounding box center [157, 113] width 39 height 9
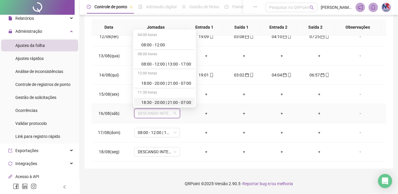
click at [154, 100] on div "18:30 - 20:00 | 21:00 - 07:00" at bounding box center [166, 102] width 50 height 6
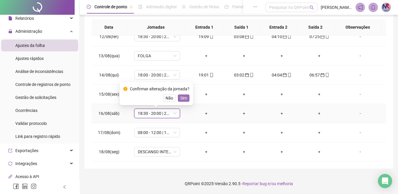
click at [183, 98] on span "Sim" at bounding box center [183, 98] width 7 height 6
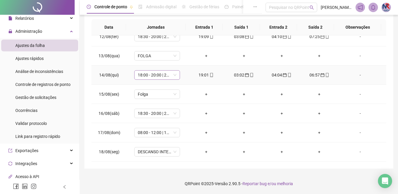
click at [160, 76] on span "18:00 - 20:00 | 21:00 - 07:00" at bounding box center [157, 74] width 39 height 9
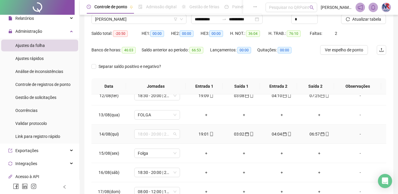
scroll to position [219, 0]
click at [394, 32] on div "**********" at bounding box center [239, 101] width 318 height 301
click at [222, 163] on td "+" at bounding box center [206, 172] width 38 height 19
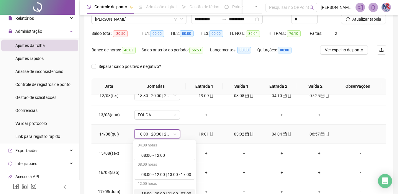
scroll to position [108, 0]
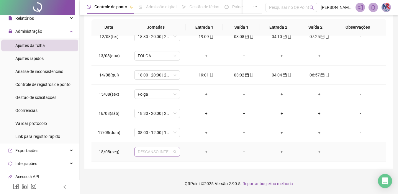
click at [162, 150] on span "DESCANSO INTER-JORNADA" at bounding box center [157, 151] width 39 height 9
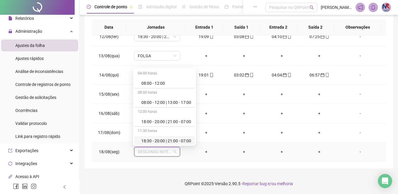
click at [158, 140] on div "18:30 - 20:00 | 21:00 - 07:00" at bounding box center [166, 140] width 50 height 6
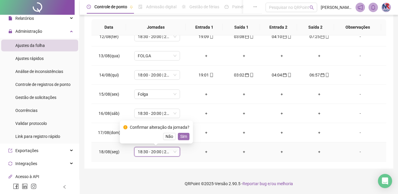
click at [180, 136] on span "Sim" at bounding box center [183, 136] width 7 height 6
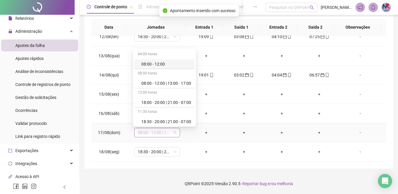
click at [165, 130] on span "08:00 - 12:00 | 13:00 - 17:00" at bounding box center [157, 132] width 39 height 9
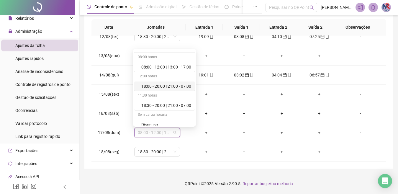
scroll to position [29, 0]
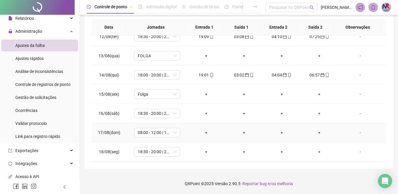
click at [318, 142] on td "+" at bounding box center [319, 132] width 38 height 19
click at [164, 114] on span "18:30 - 20:00 | 21:00 - 07:00" at bounding box center [157, 113] width 39 height 9
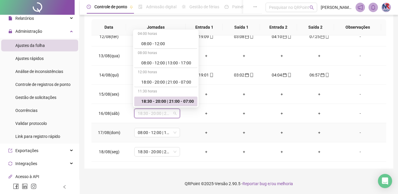
click at [182, 132] on td "08:00 - 12:00 | 13:00 - 17:00" at bounding box center [156, 132] width 61 height 19
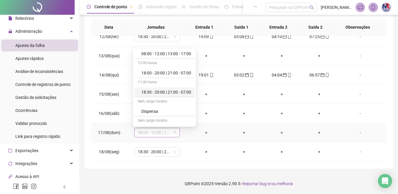
click at [160, 131] on span "08:00 - 12:00 | 13:00 - 17:00" at bounding box center [157, 132] width 39 height 9
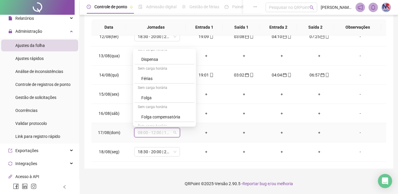
scroll to position [97, 0]
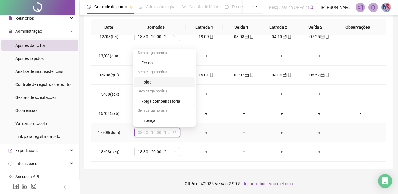
click at [161, 83] on div "Folga" at bounding box center [166, 82] width 50 height 6
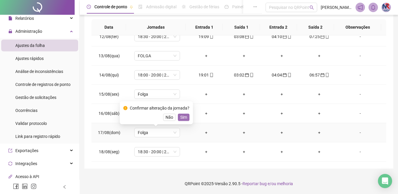
click at [181, 120] on span "Sim" at bounding box center [183, 117] width 7 height 6
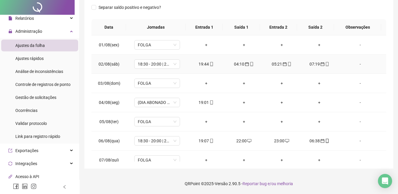
scroll to position [0, 0]
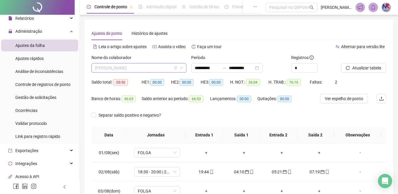
click at [170, 66] on span "MARIA EDUARDA SILVA DOS SANTOS" at bounding box center [139, 67] width 88 height 9
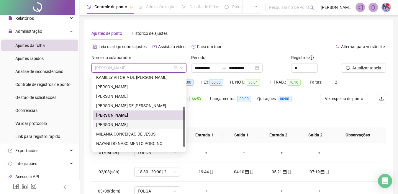
click at [144, 124] on div "MARILENE REGIS DE SOUZA" at bounding box center [138, 124] width 85 height 6
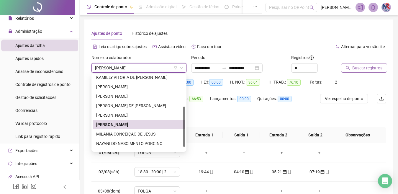
click at [344, 68] on button "Buscar registros" at bounding box center [364, 67] width 46 height 9
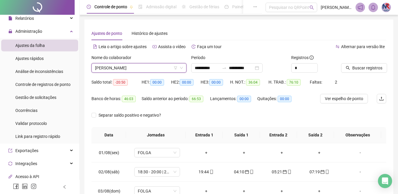
click at [343, 68] on button "Buscar registros" at bounding box center [364, 67] width 46 height 9
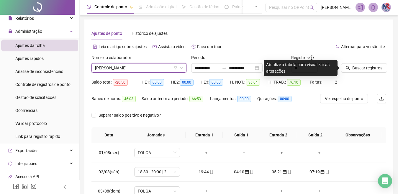
click at [155, 70] on span "MARILENE REGIS DE SOUZA" at bounding box center [139, 67] width 88 height 9
click at [160, 67] on span "MARILENE REGIS DE SOUZA" at bounding box center [139, 67] width 88 height 9
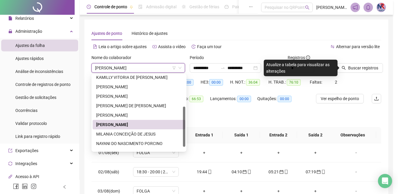
click at [140, 94] on div "Buscando registros Os registros de ponto estão sendo buscados... OK" at bounding box center [199, 97] width 398 height 194
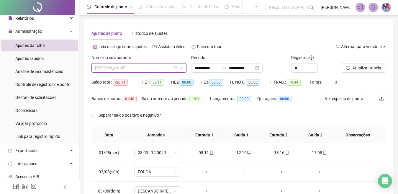
click at [162, 70] on span "MARILENE REGIS DE SOUZA" at bounding box center [139, 67] width 88 height 9
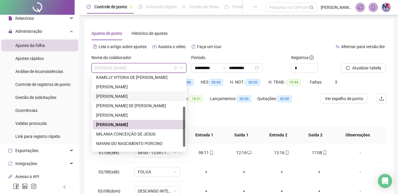
click at [135, 98] on div "LYSANDRA SANTOS DE OLIVEIRA" at bounding box center [138, 96] width 85 height 6
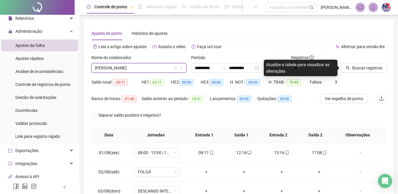
click at [340, 67] on div "Buscar registros" at bounding box center [363, 65] width 50 height 23
click at [348, 68] on icon "search" at bounding box center [348, 68] width 4 height 4
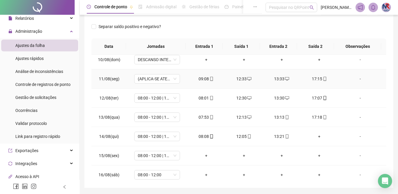
scroll to position [206, 0]
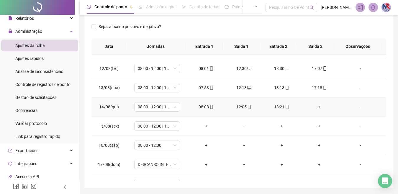
click at [317, 107] on div "+" at bounding box center [319, 106] width 28 height 6
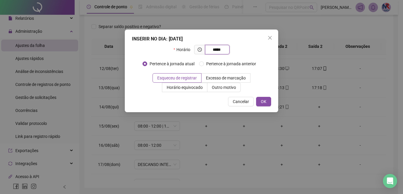
type input "*****"
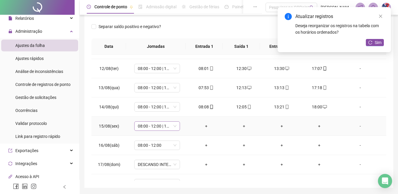
click at [166, 125] on span "08:00 - 12:00 | 13:00 - 17:00" at bounding box center [157, 125] width 39 height 9
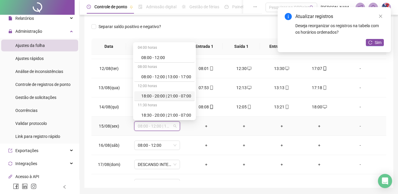
scroll to position [59, 0]
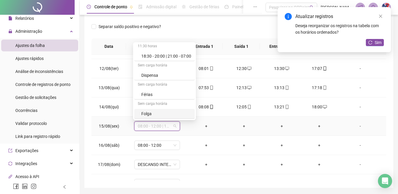
click at [163, 110] on div "Folga" at bounding box center [166, 113] width 50 height 6
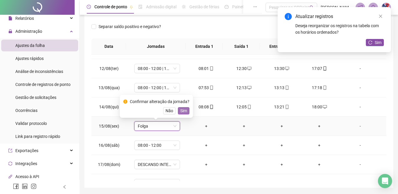
click at [185, 111] on span "Sim" at bounding box center [183, 110] width 7 height 6
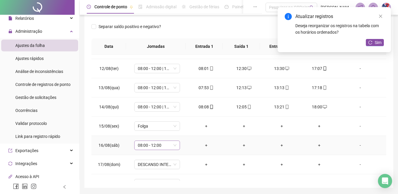
click at [163, 143] on span "08:00 - 12:00" at bounding box center [157, 145] width 39 height 9
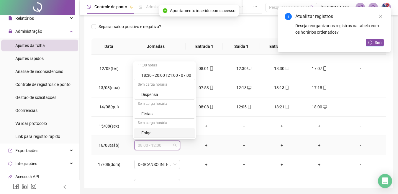
click at [147, 131] on div "Folga" at bounding box center [166, 132] width 50 height 6
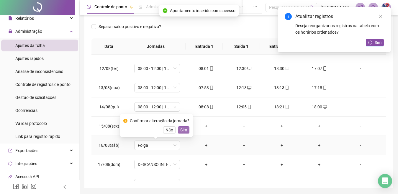
click at [186, 131] on button "Sim" at bounding box center [183, 129] width 11 height 7
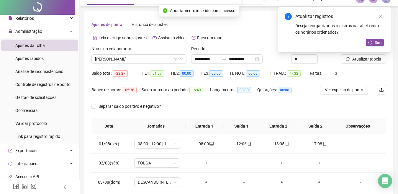
scroll to position [0, 0]
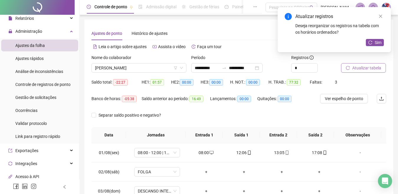
click at [355, 64] on button "Atualizar tabela" at bounding box center [363, 67] width 45 height 9
click at [372, 41] on icon "reload" at bounding box center [370, 42] width 4 height 4
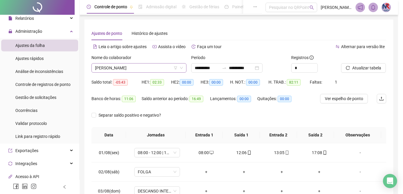
click at [160, 68] on span "LYSANDRA SANTOS DE OLIVEIRA" at bounding box center [139, 67] width 88 height 9
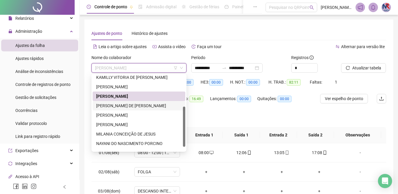
click at [110, 106] on div "MANOEL CRISPIM DE SANTANA" at bounding box center [138, 105] width 85 height 6
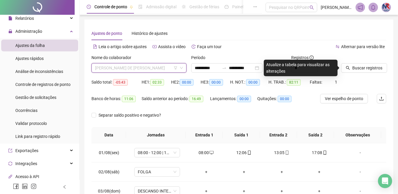
click at [165, 71] on span "MANOEL CRISPIM DE SANTANA" at bounding box center [139, 67] width 88 height 9
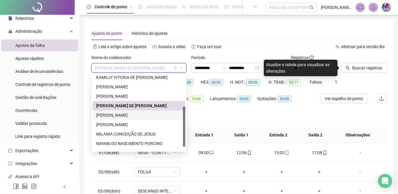
click at [159, 118] on div "MARIA EDUARDA SILVA DOS SANTOS" at bounding box center [138, 115] width 85 height 6
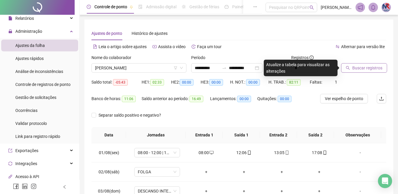
click at [353, 65] on span "Buscar registros" at bounding box center [367, 68] width 30 height 6
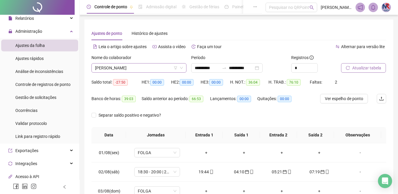
click at [167, 69] on span "MARIA EDUARDA SILVA DOS SANTOS" at bounding box center [139, 67] width 88 height 9
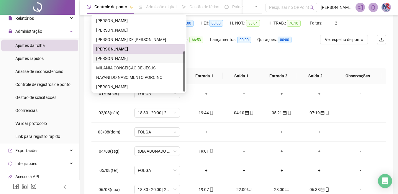
scroll to position [29, 0]
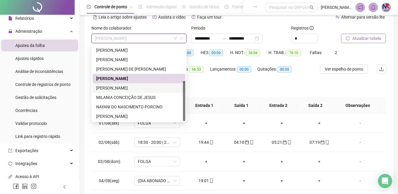
click at [147, 86] on div "MARILENE REGIS DE SOUZA" at bounding box center [138, 88] width 85 height 6
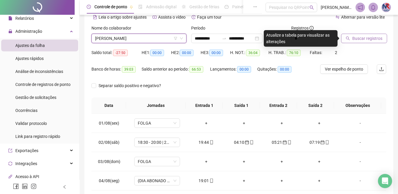
click at [371, 35] on span "Buscar registros" at bounding box center [367, 38] width 30 height 6
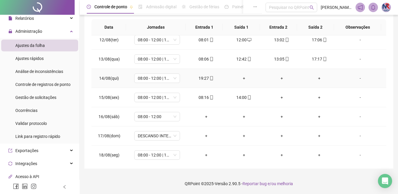
scroll to position [219, 0]
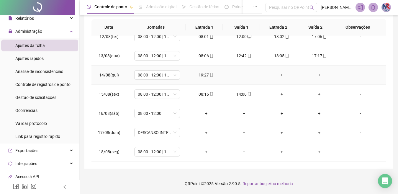
click at [240, 74] on div "+" at bounding box center [244, 75] width 28 height 6
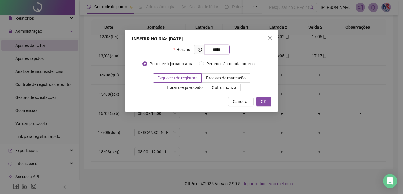
type input "*****"
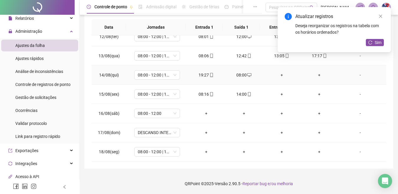
click at [279, 73] on div "+" at bounding box center [281, 75] width 28 height 6
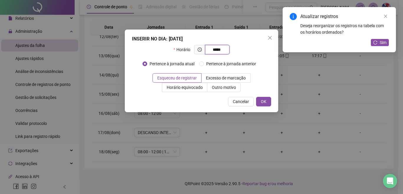
type input "*****"
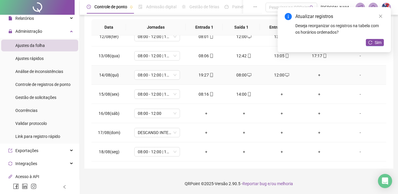
click at [318, 75] on div "+" at bounding box center [319, 75] width 28 height 6
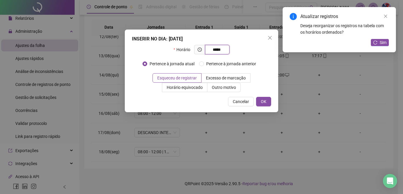
type input "*****"
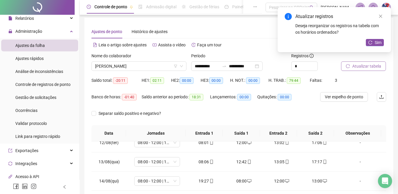
scroll to position [0, 0]
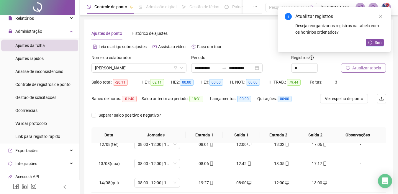
click at [384, 72] on button "Atualizar tabela" at bounding box center [363, 67] width 45 height 9
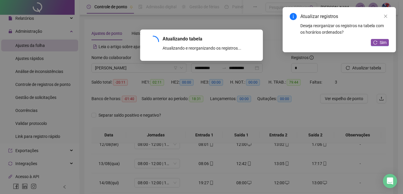
click at [381, 66] on div "Atualizando tabela Atualizando e reorganizando os registros... OK" at bounding box center [201, 97] width 403 height 194
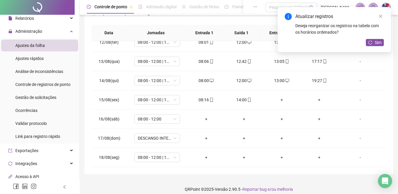
scroll to position [108, 0]
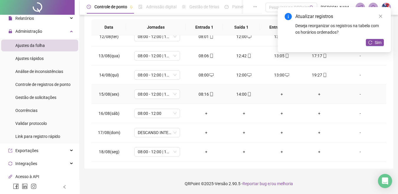
click at [279, 94] on div "+" at bounding box center [281, 94] width 28 height 6
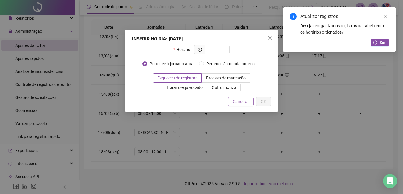
click at [243, 103] on span "Cancelar" at bounding box center [241, 101] width 16 height 6
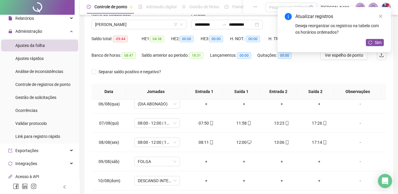
scroll to position [0, 0]
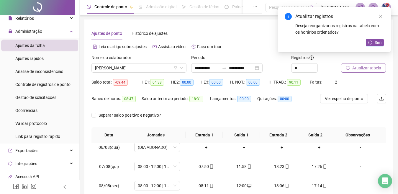
click at [363, 69] on span "Atualizar tabela" at bounding box center [366, 68] width 29 height 6
click at [366, 67] on span "Atualizar tabela" at bounding box center [366, 68] width 29 height 6
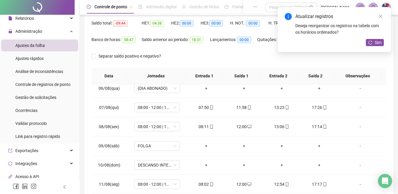
scroll to position [88, 0]
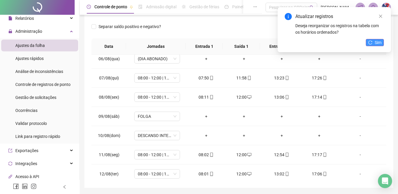
click at [371, 43] on icon "reload" at bounding box center [370, 42] width 4 height 4
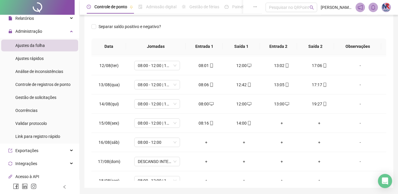
scroll to position [219, 0]
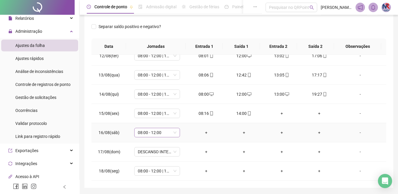
click at [158, 136] on span "08:00 - 12:00" at bounding box center [157, 132] width 39 height 9
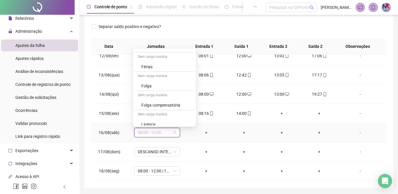
scroll to position [97, 0]
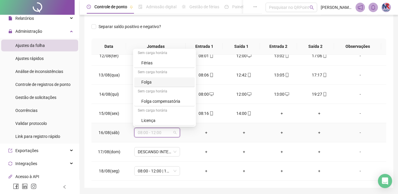
click at [149, 85] on div "Folga" at bounding box center [166, 82] width 50 height 6
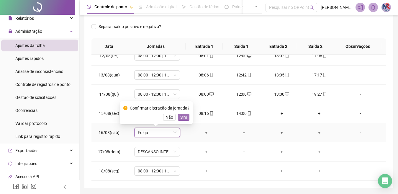
click at [178, 117] on button "Sim" at bounding box center [183, 117] width 11 height 7
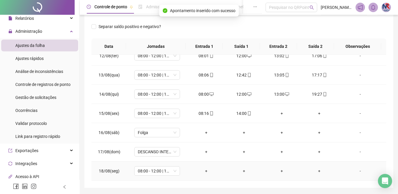
click at [206, 171] on div "+" at bounding box center [206, 170] width 28 height 6
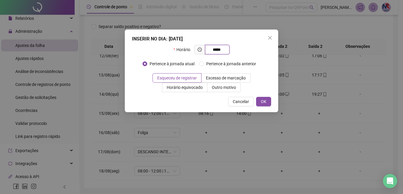
type input "*****"
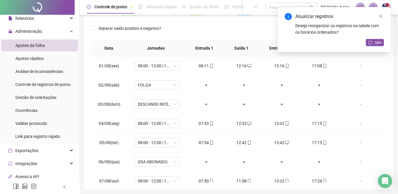
scroll to position [0, 0]
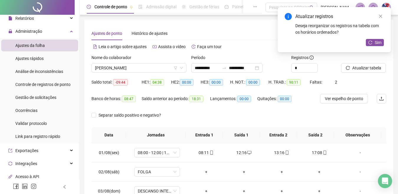
drag, startPoint x: 348, startPoint y: 80, endPoint x: 336, endPoint y: 83, distance: 12.8
drag, startPoint x: 336, startPoint y: 83, endPoint x: 369, endPoint y: 69, distance: 35.5
click at [369, 69] on span "Atualizar tabela" at bounding box center [366, 68] width 29 height 6
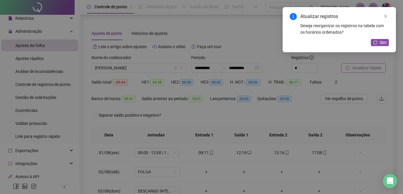
click at [369, 69] on div "Atualizando tabela Atualizando e reorganizando os registros... OK" at bounding box center [201, 97] width 403 height 194
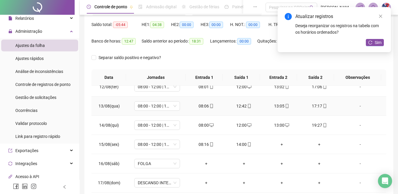
scroll to position [59, 0]
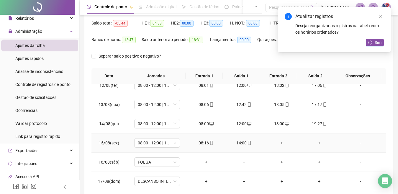
click at [356, 141] on div "-" at bounding box center [360, 142] width 35 height 6
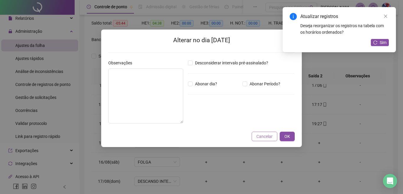
click at [265, 140] on button "Cancelar" at bounding box center [264, 135] width 26 height 9
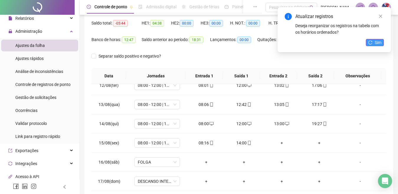
click at [379, 40] on span "Sim" at bounding box center [377, 42] width 7 height 6
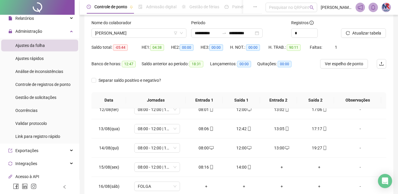
scroll to position [0, 0]
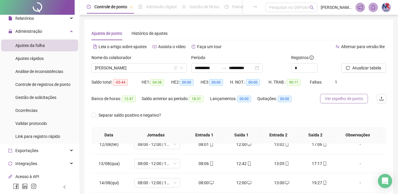
click at [343, 102] on button "Ver espelho de ponto" at bounding box center [344, 98] width 48 height 9
click at [346, 95] on button "Ver espelho de ponto" at bounding box center [344, 98] width 48 height 9
click at [346, 97] on span "Ver espelho de ponto" at bounding box center [344, 98] width 38 height 6
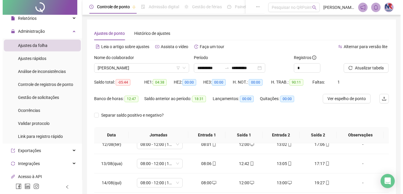
scroll to position [108, 0]
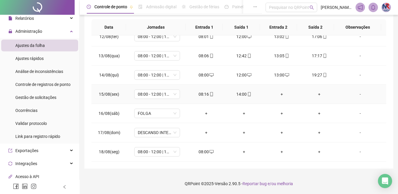
click at [355, 93] on div "-" at bounding box center [360, 94] width 35 height 6
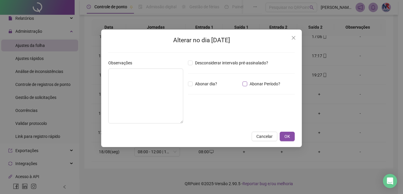
click at [250, 84] on span "Abonar Período?" at bounding box center [264, 83] width 35 height 6
click at [202, 114] on input "*****" at bounding box center [203, 116] width 24 height 7
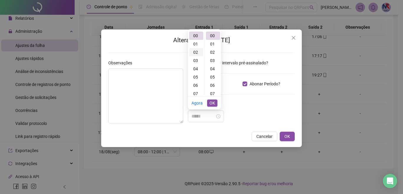
click at [193, 55] on div "02" at bounding box center [196, 52] width 14 height 8
click at [213, 80] on div "16" at bounding box center [213, 79] width 14 height 8
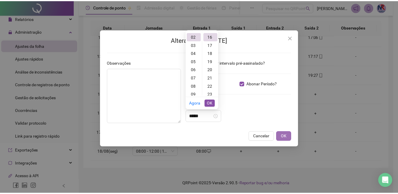
scroll to position [131, 0]
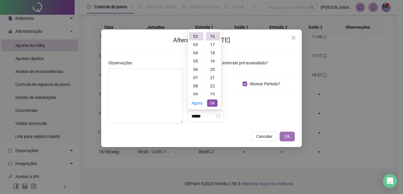
type input "*****"
click at [292, 137] on button "OK" at bounding box center [286, 135] width 15 height 9
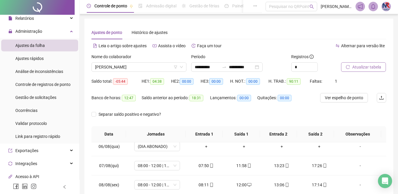
scroll to position [0, 0]
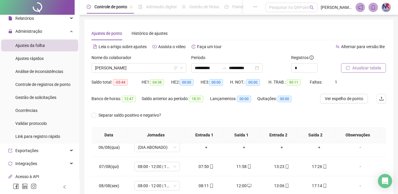
click at [366, 71] on button "Atualizar tabela" at bounding box center [363, 67] width 45 height 9
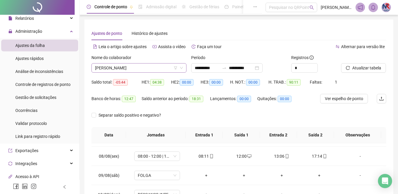
click at [152, 70] on span "MARILENE REGIS DE SOUZA" at bounding box center [139, 67] width 88 height 9
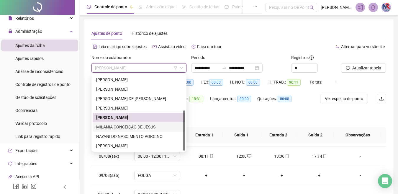
click at [143, 128] on div "MILANIA CONCEIÇÃO DE JESUS" at bounding box center [138, 127] width 85 height 6
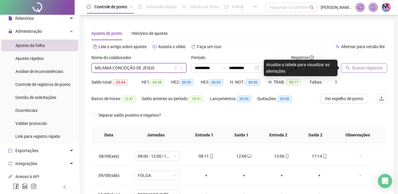
click at [371, 68] on span "Buscar registros" at bounding box center [367, 68] width 30 height 6
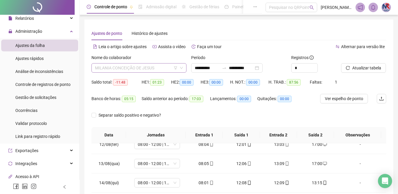
click at [154, 68] on span "MILANIA CONCEIÇÃO DE JESUS" at bounding box center [139, 67] width 88 height 9
click at [358, 70] on span "Atualizar tabela" at bounding box center [366, 68] width 29 height 6
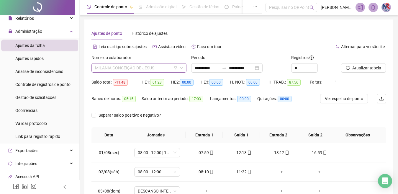
click at [160, 71] on span "MILANIA CONCEIÇÃO DE JESUS" at bounding box center [139, 67] width 88 height 9
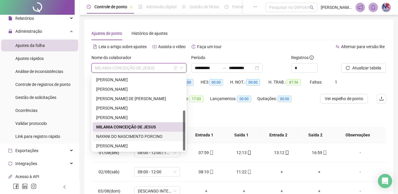
click at [155, 134] on div "NAYANI DO NASCIMENTO PORCINO" at bounding box center [138, 136] width 85 height 6
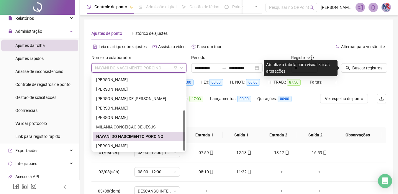
click at [169, 67] on span "NAYANI DO NASCIMENTO PORCINO" at bounding box center [139, 67] width 88 height 9
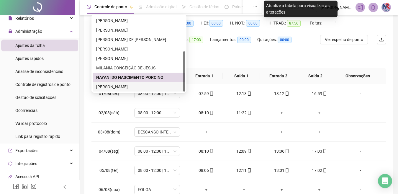
click at [140, 86] on div "PAULO RICARDO SOUZA DA SILVA" at bounding box center [138, 86] width 85 height 6
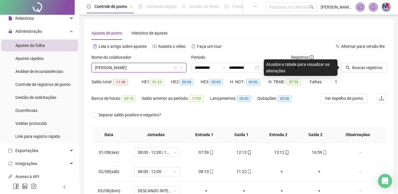
scroll to position [0, 0]
click at [370, 70] on span "Buscar registros" at bounding box center [367, 68] width 30 height 6
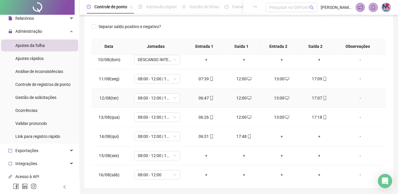
scroll to position [206, 0]
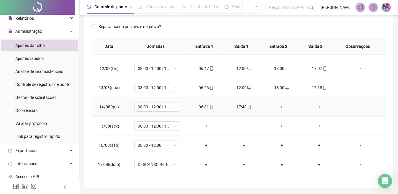
click at [279, 107] on div "+" at bounding box center [281, 106] width 28 height 6
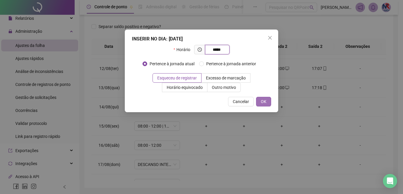
type input "*****"
click at [266, 101] on span "OK" at bounding box center [264, 101] width 6 height 6
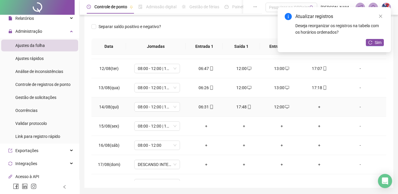
click at [317, 108] on div "+" at bounding box center [319, 106] width 28 height 6
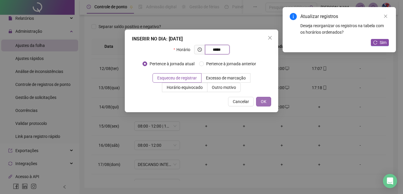
type input "*****"
click at [259, 103] on button "OK" at bounding box center [263, 101] width 15 height 9
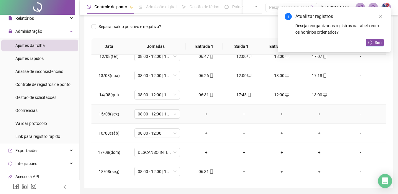
scroll to position [219, 0]
click at [165, 112] on span "08:00 - 12:00 | 13:00 - 17:00" at bounding box center [157, 113] width 39 height 9
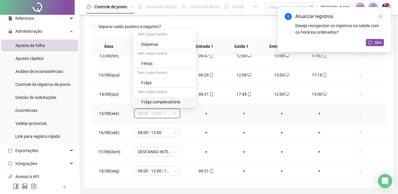
scroll to position [97, 0]
click at [164, 65] on div "Folga" at bounding box center [166, 63] width 50 height 6
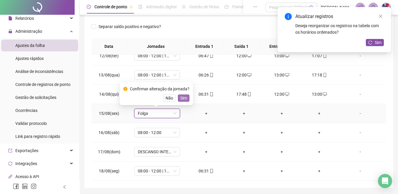
click at [181, 97] on span "Sim" at bounding box center [183, 98] width 7 height 6
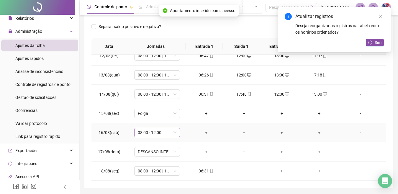
click at [167, 132] on span "08:00 - 12:00" at bounding box center [157, 132] width 39 height 9
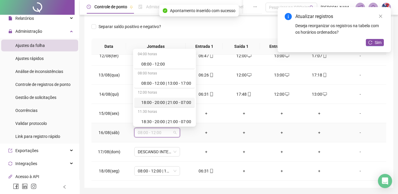
scroll to position [88, 0]
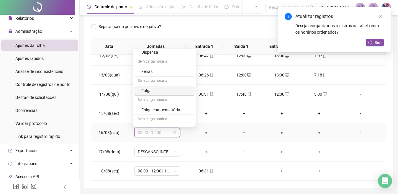
click at [160, 90] on div "Folga" at bounding box center [166, 90] width 50 height 6
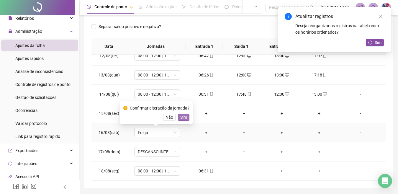
click at [182, 119] on span "Sim" at bounding box center [183, 117] width 7 height 6
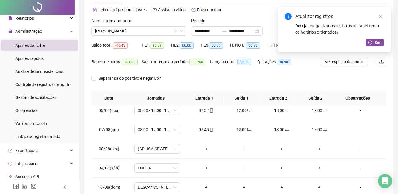
scroll to position [0, 0]
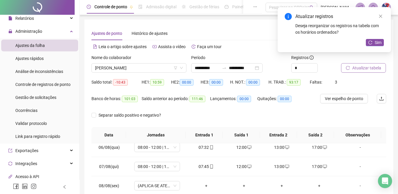
click at [370, 64] on button "Atualizar tabela" at bounding box center [363, 67] width 45 height 9
